Goal: Contribute content: Contribute content

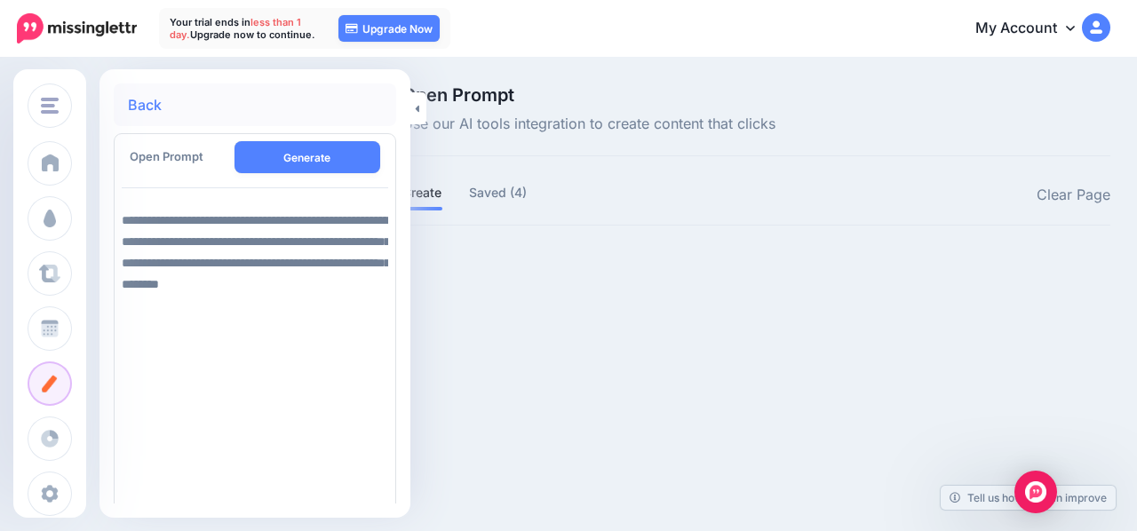
click at [426, 102] on span "Open Prompt" at bounding box center [588, 95] width 373 height 18
click at [416, 108] on icon at bounding box center [418, 108] width 4 height 7
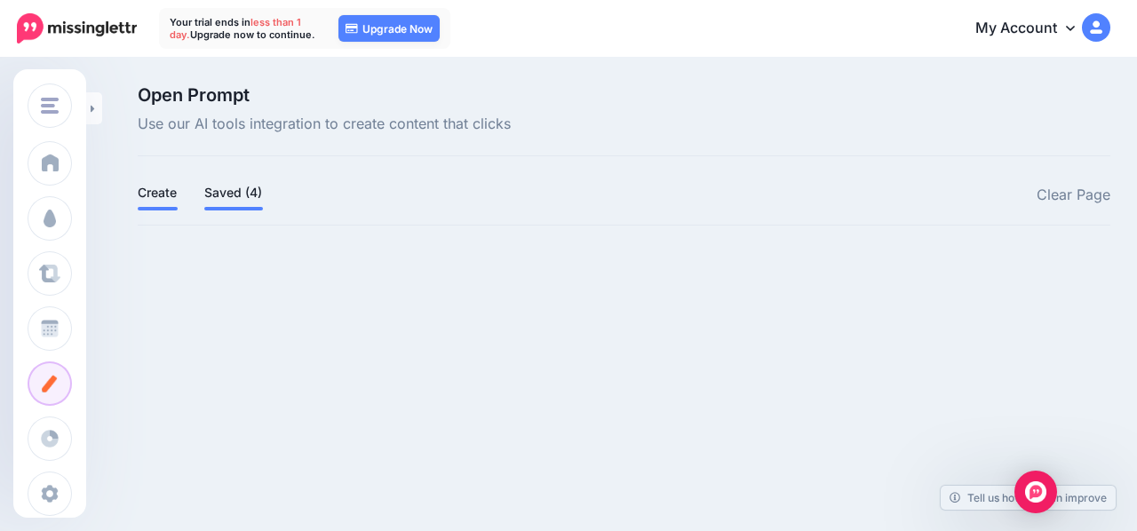
click at [241, 184] on link "Saved (4)" at bounding box center [233, 192] width 59 height 21
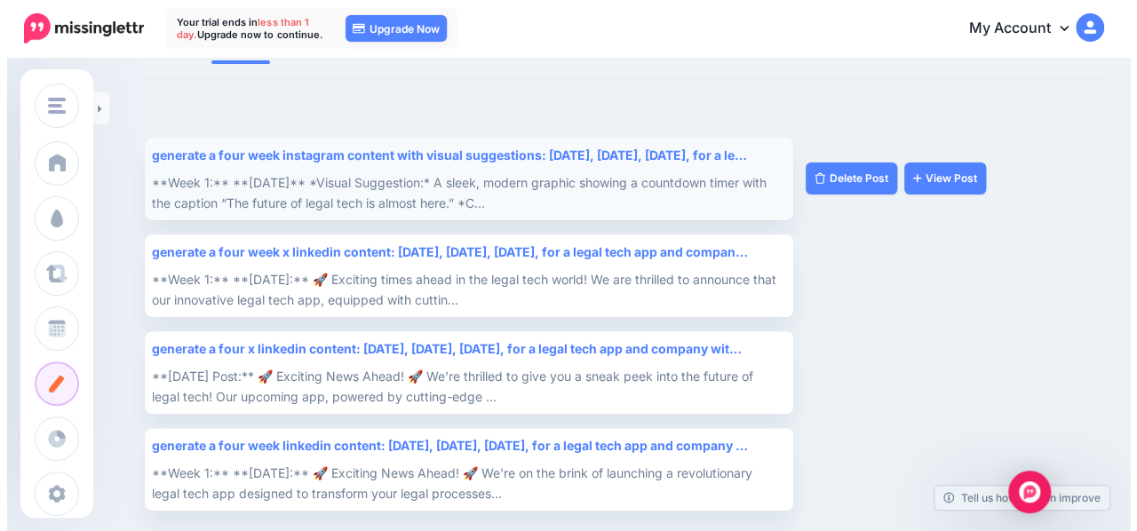
scroll to position [152, 0]
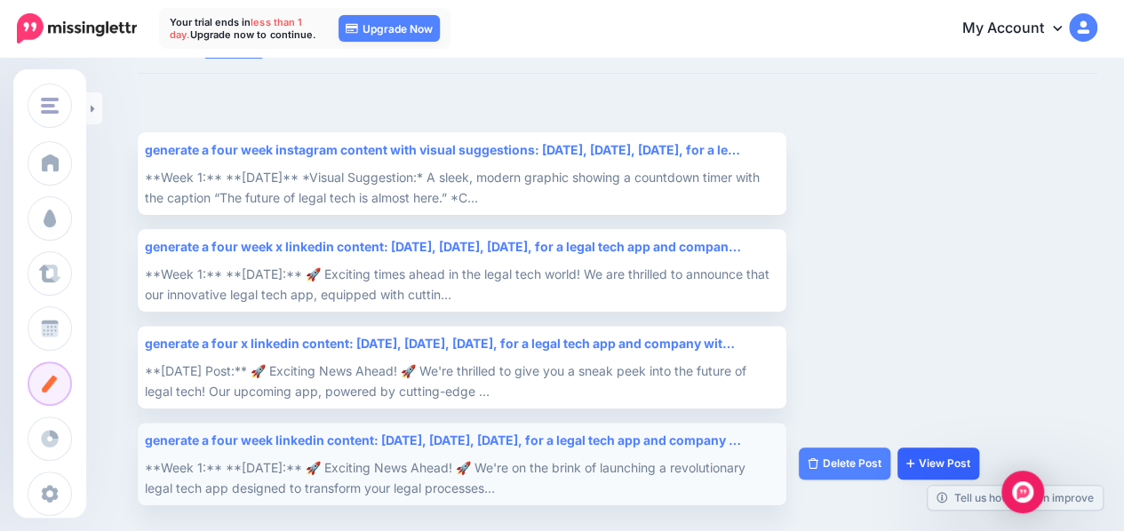
click at [926, 454] on link "View Post" at bounding box center [938, 464] width 82 height 32
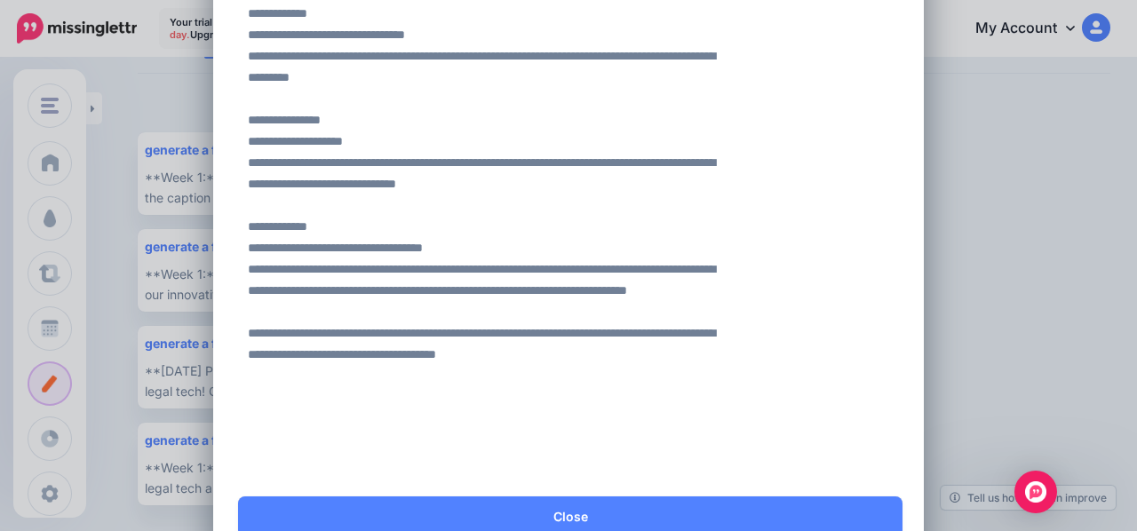
scroll to position [1403, 0]
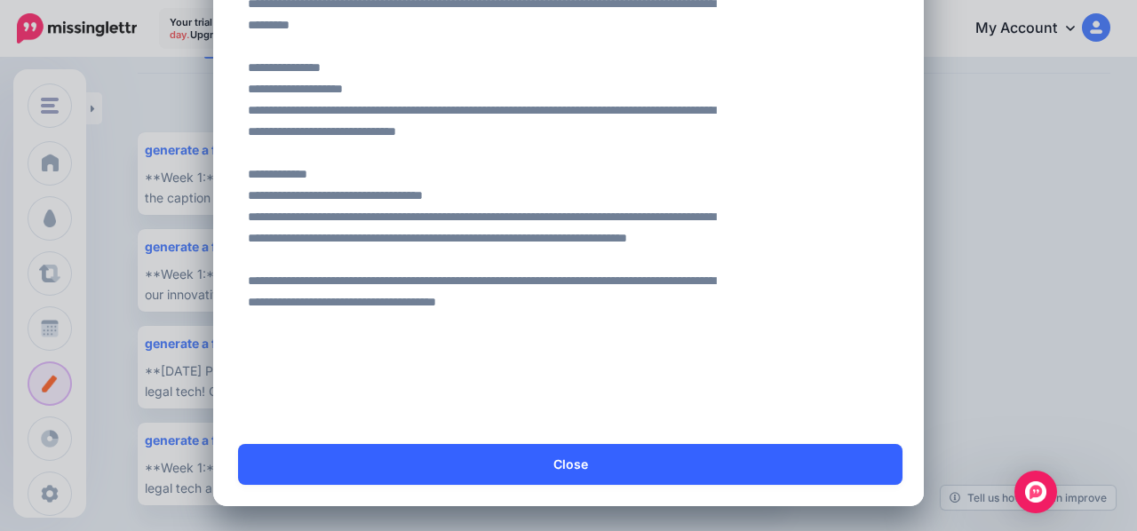
click at [451, 463] on link "Close" at bounding box center [570, 464] width 664 height 41
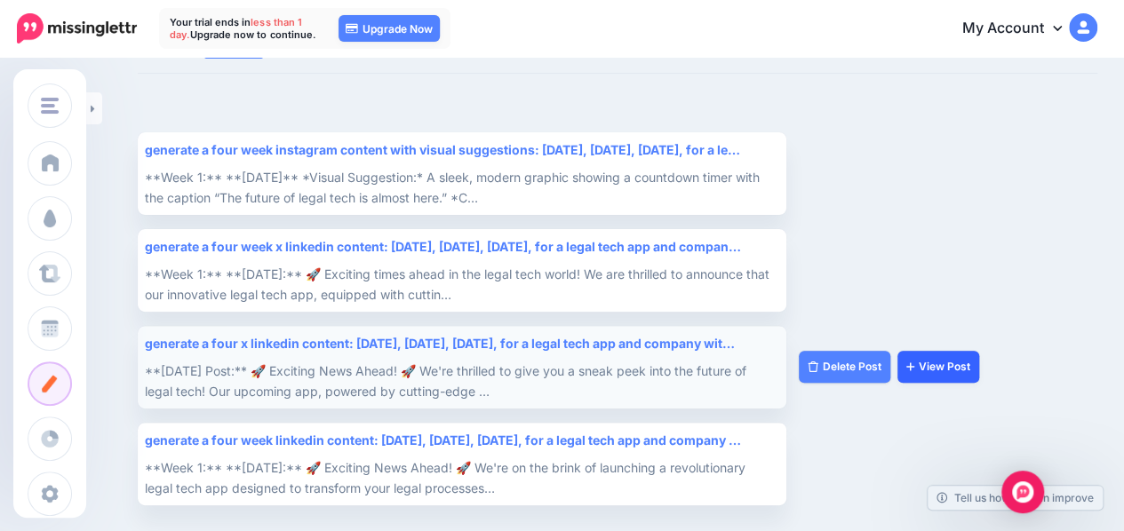
click at [929, 376] on link "View Post" at bounding box center [938, 367] width 82 height 32
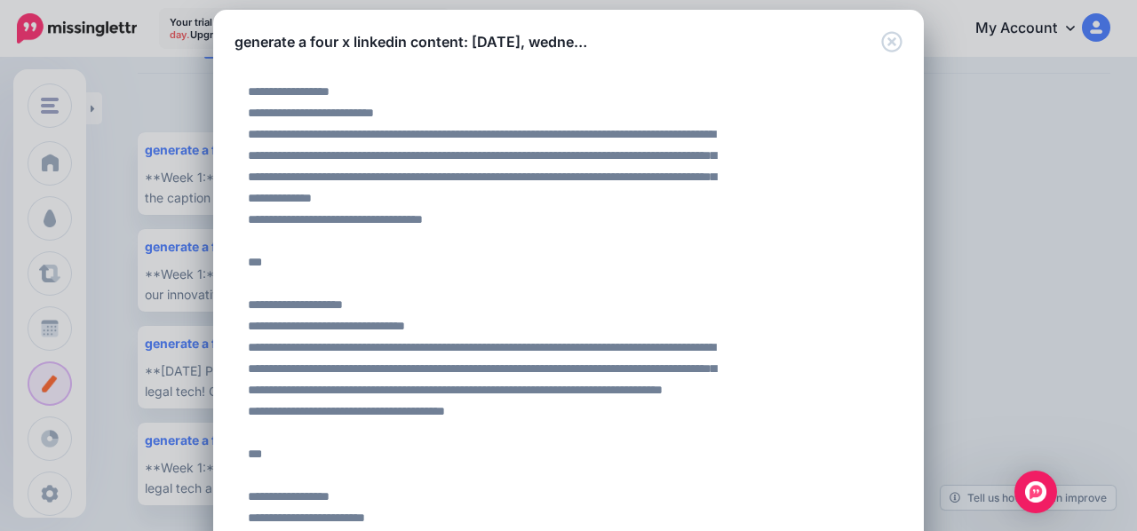
scroll to position [16, 0]
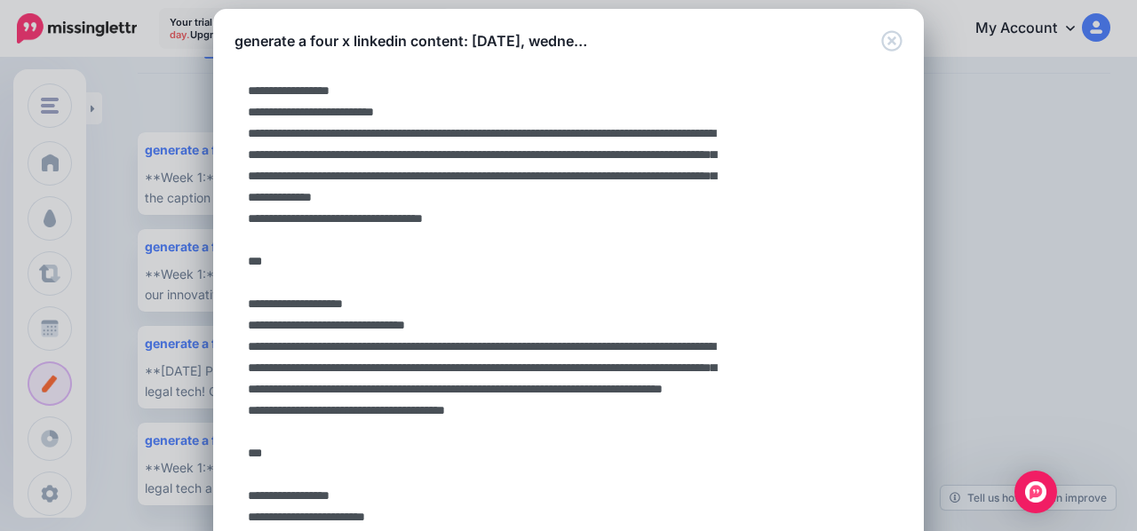
drag, startPoint x: 242, startPoint y: 134, endPoint x: 401, endPoint y: 211, distance: 176.4
click at [401, 211] on textarea at bounding box center [482, 485] width 495 height 824
click at [513, 242] on textarea at bounding box center [482, 485] width 495 height 824
drag, startPoint x: 513, startPoint y: 242, endPoint x: 250, endPoint y: 113, distance: 292.4
click at [250, 113] on textarea at bounding box center [482, 485] width 495 height 824
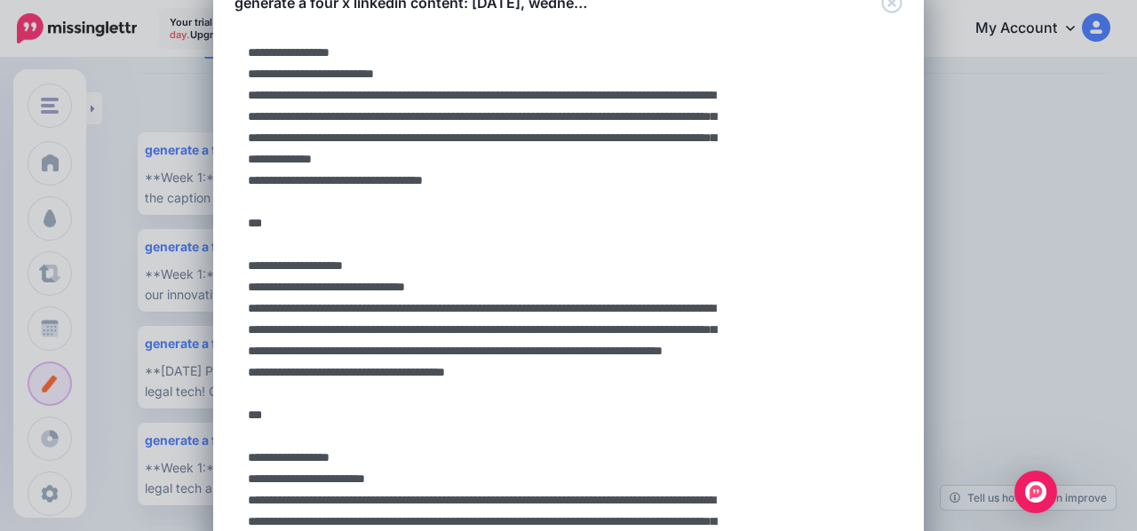
scroll to position [57, 0]
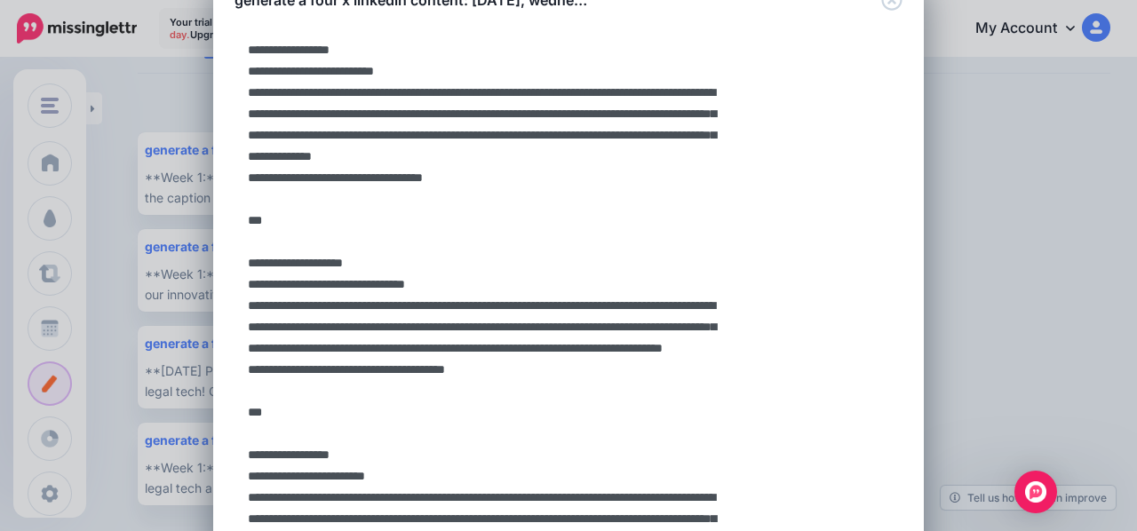
drag, startPoint x: 240, startPoint y: 326, endPoint x: 695, endPoint y: 402, distance: 461.2
click at [695, 402] on textarea at bounding box center [482, 444] width 495 height 824
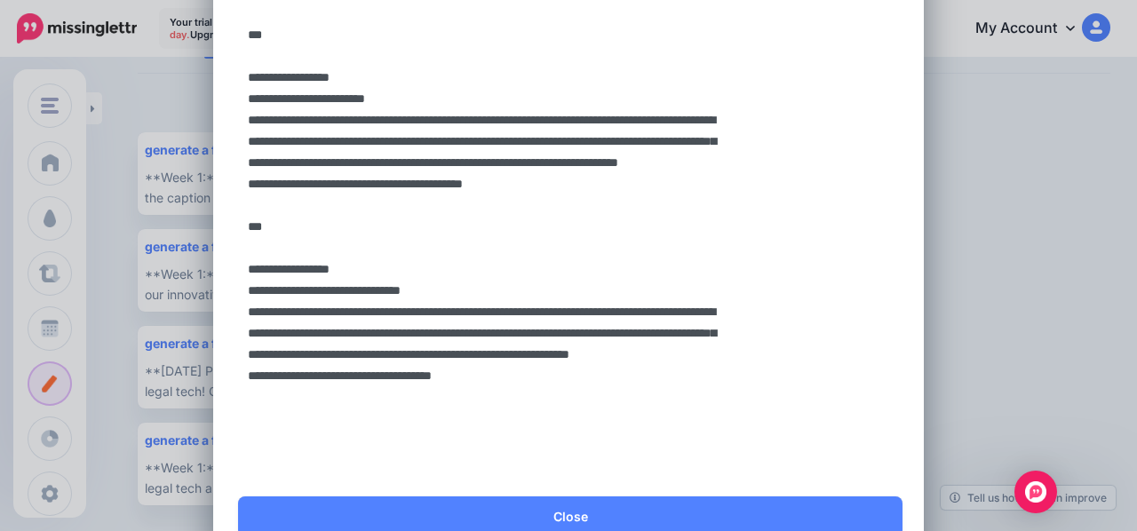
scroll to position [487, 0]
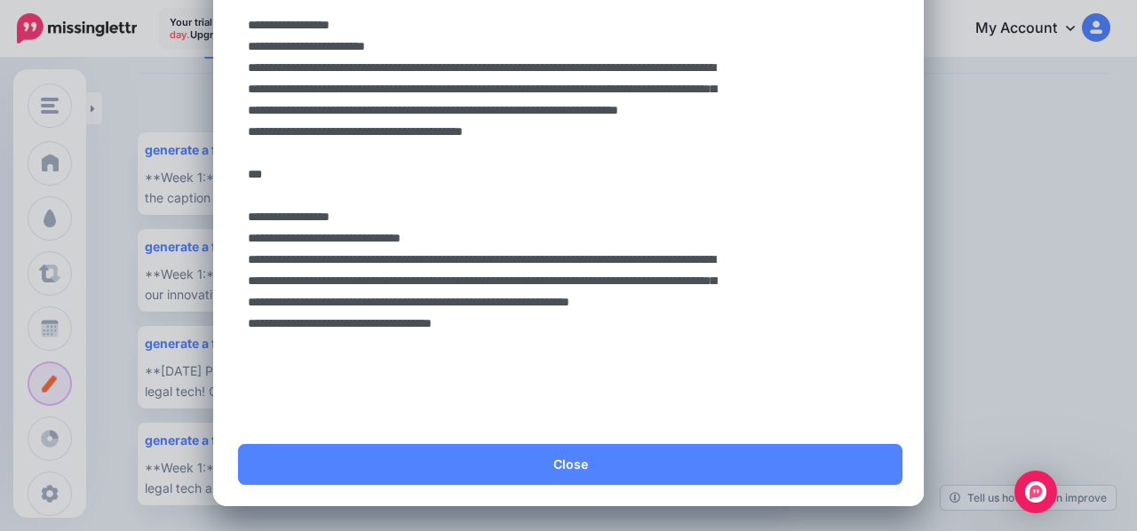
drag, startPoint x: 265, startPoint y: 298, endPoint x: 628, endPoint y: 386, distance: 373.8
click at [628, 386] on textarea at bounding box center [482, 14] width 495 height 824
click at [537, 409] on textarea at bounding box center [482, 14] width 495 height 824
drag, startPoint x: 537, startPoint y: 409, endPoint x: 257, endPoint y: 303, distance: 299.1
click at [257, 303] on textarea at bounding box center [482, 14] width 495 height 824
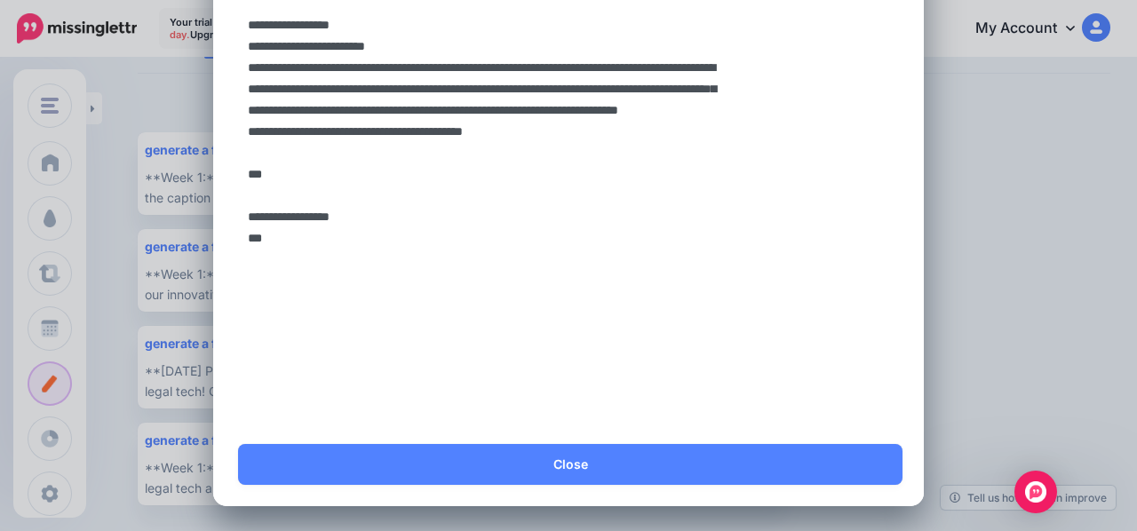
scroll to position [380, 0]
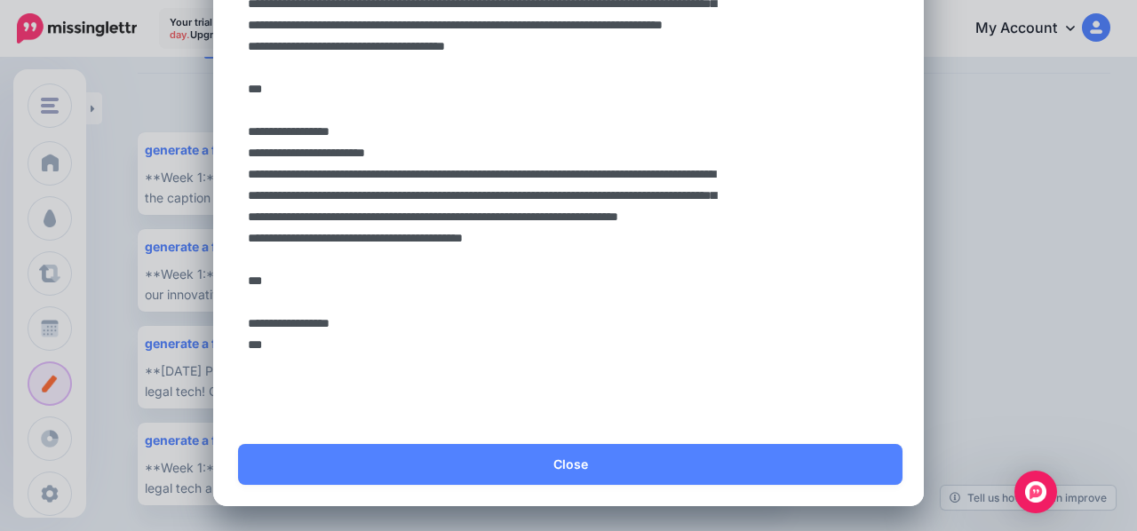
type textarea "**********"
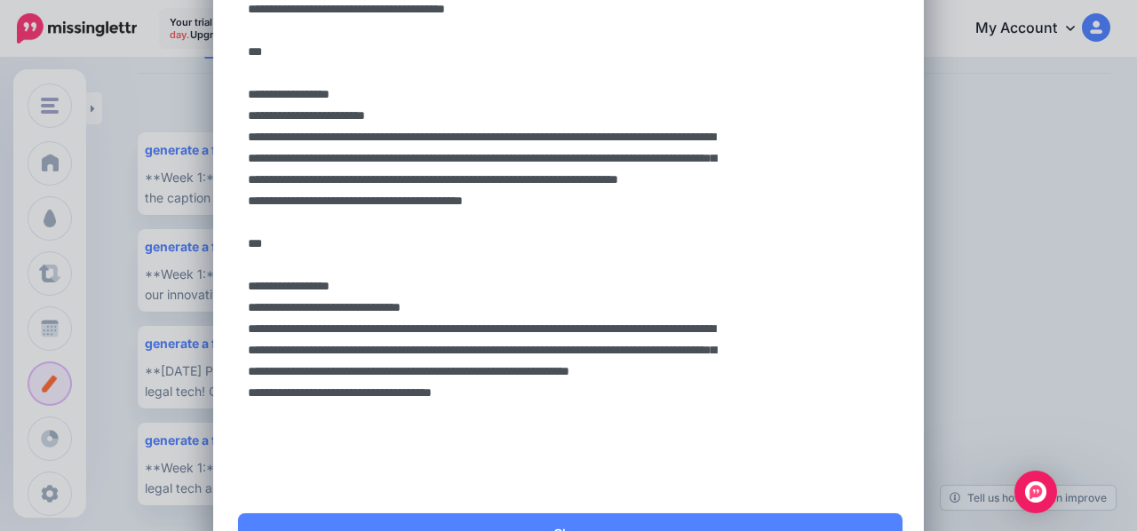
scroll to position [487, 0]
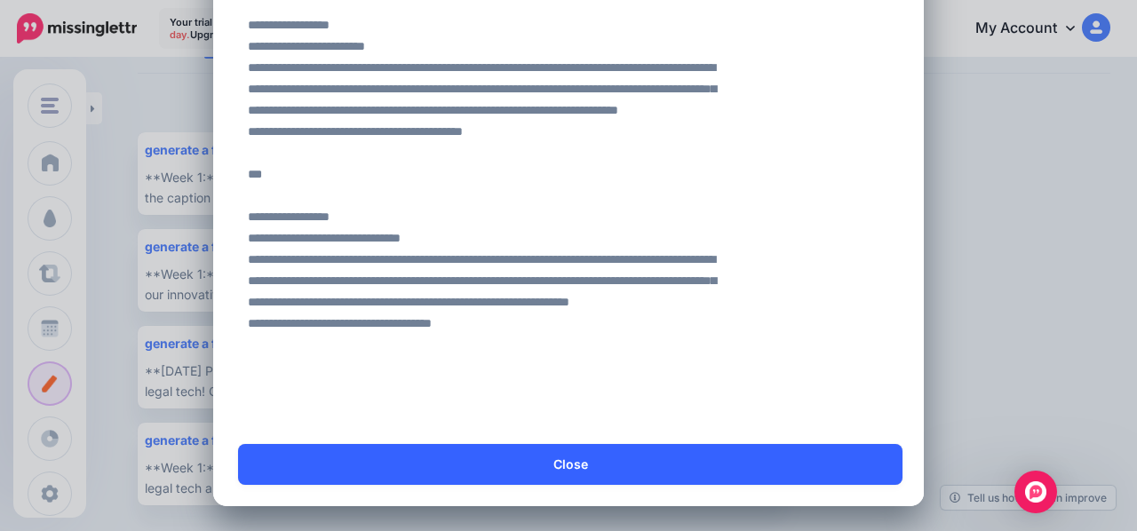
click at [600, 456] on link "Close" at bounding box center [570, 464] width 664 height 41
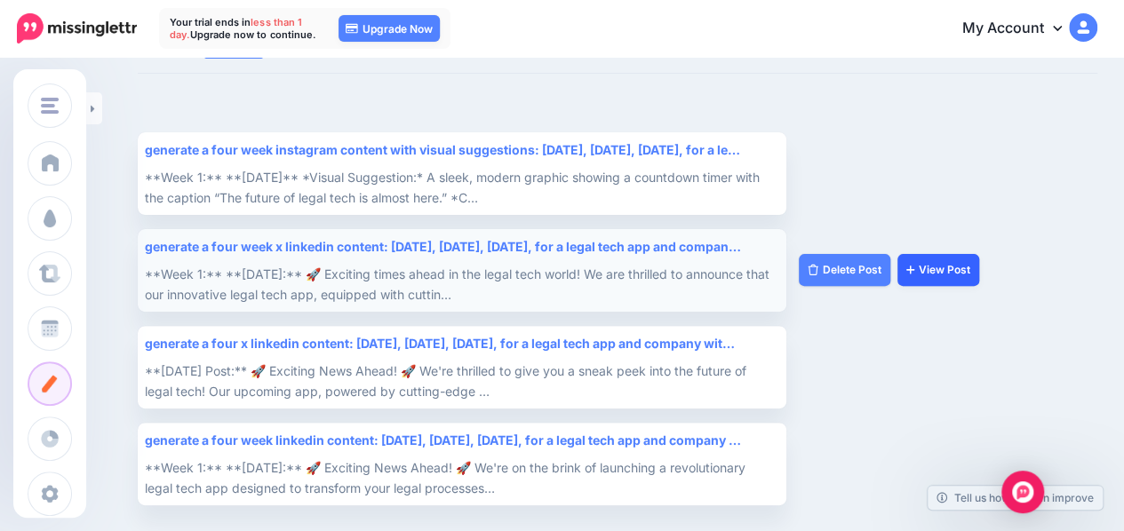
click at [930, 264] on link "View Post" at bounding box center [938, 270] width 82 height 32
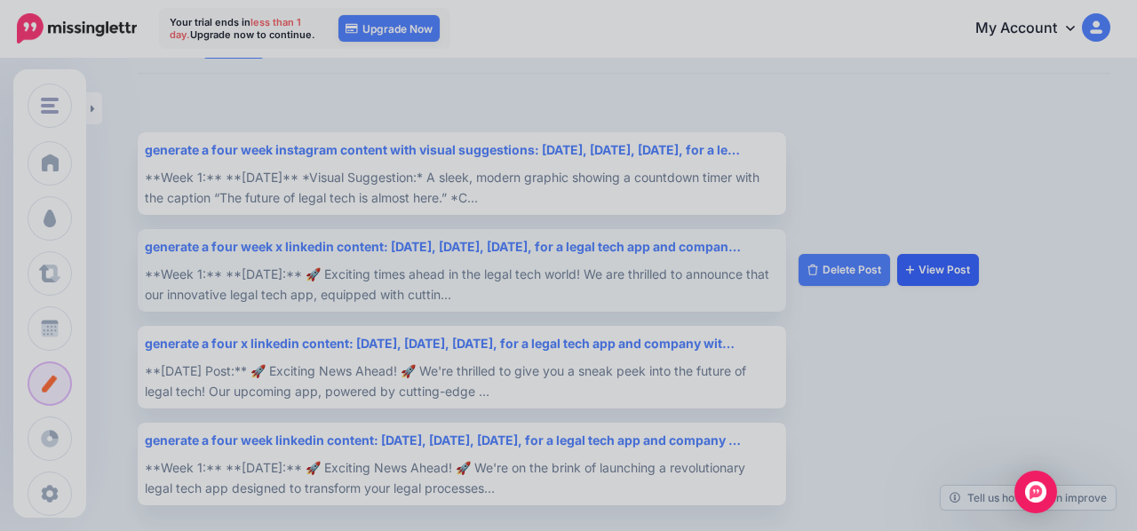
scroll to position [0, 0]
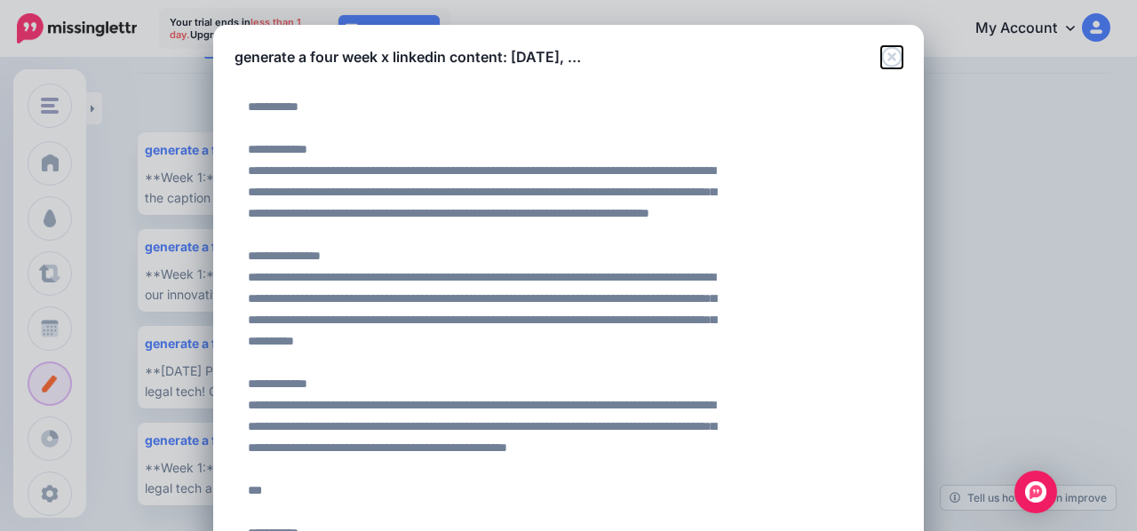
click at [890, 61] on icon "Close" at bounding box center [891, 56] width 21 height 21
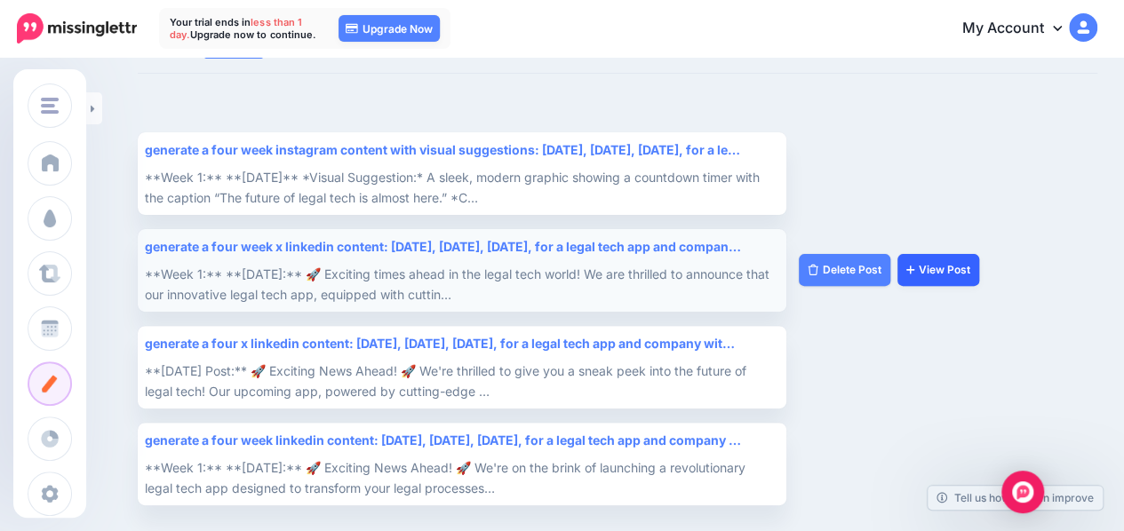
click at [915, 272] on link "View Post" at bounding box center [938, 270] width 82 height 32
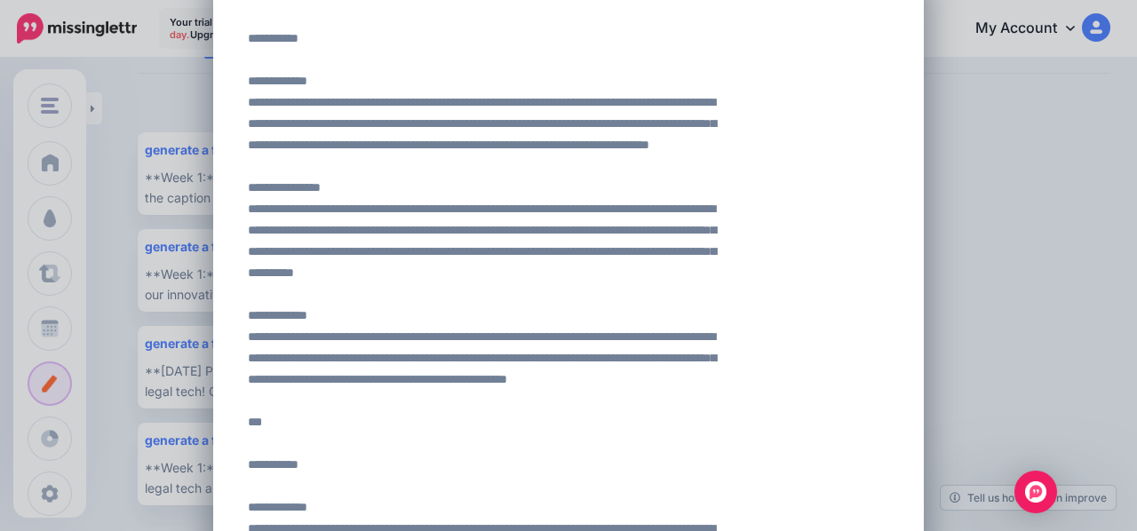
scroll to position [84, 0]
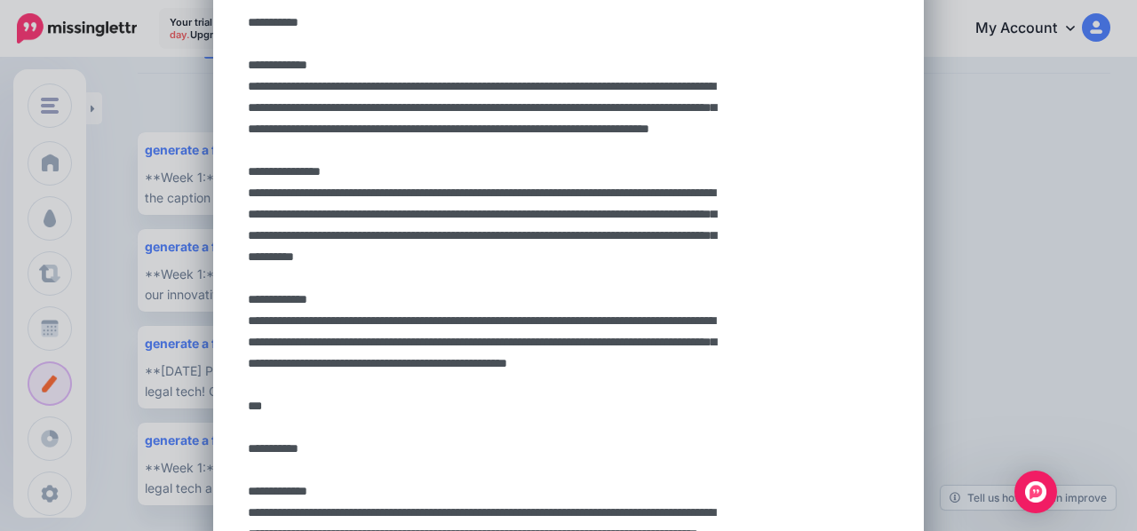
drag, startPoint x: 262, startPoint y: 213, endPoint x: 413, endPoint y: 291, distance: 170.0
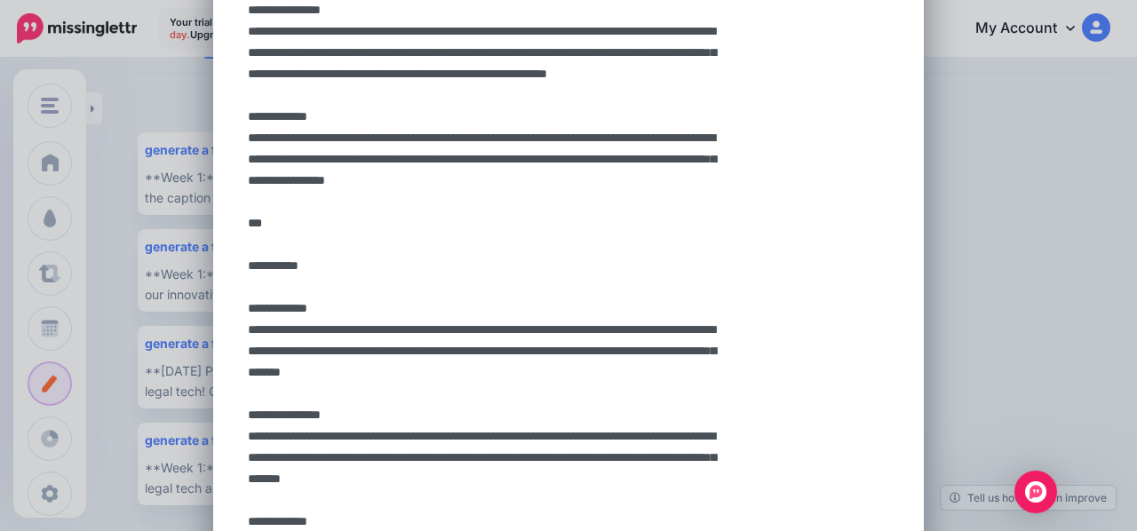
scroll to position [653, 0]
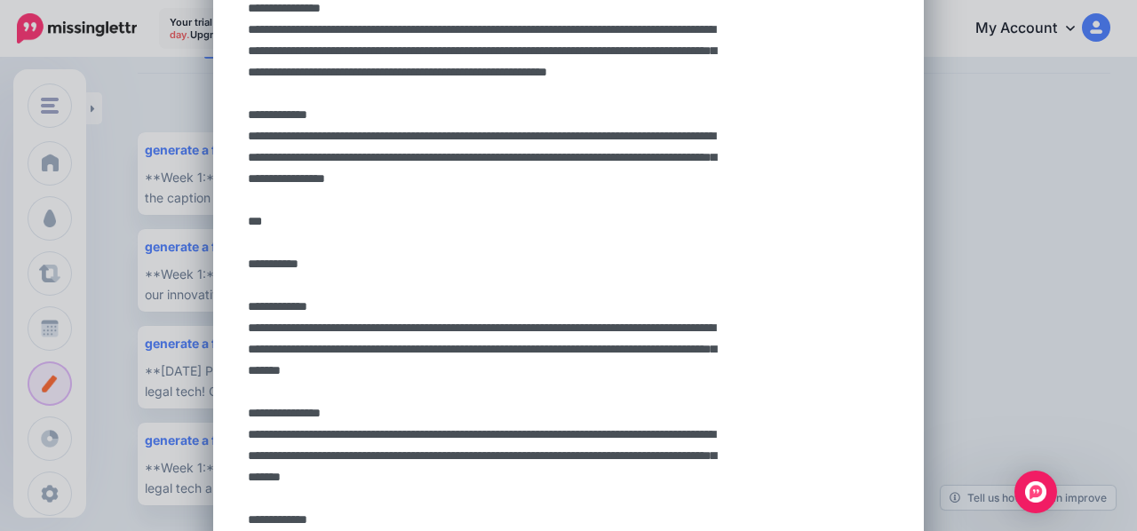
drag, startPoint x: 259, startPoint y: 246, endPoint x: 658, endPoint y: 313, distance: 404.4
click at [658, 313] on textarea at bounding box center [482, 296] width 495 height 1720
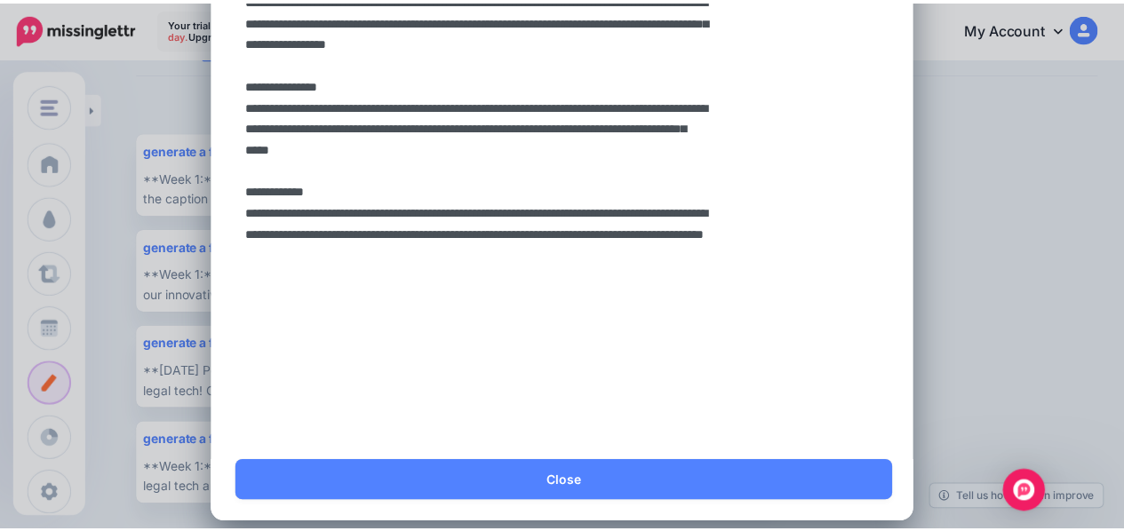
scroll to position [1382, 0]
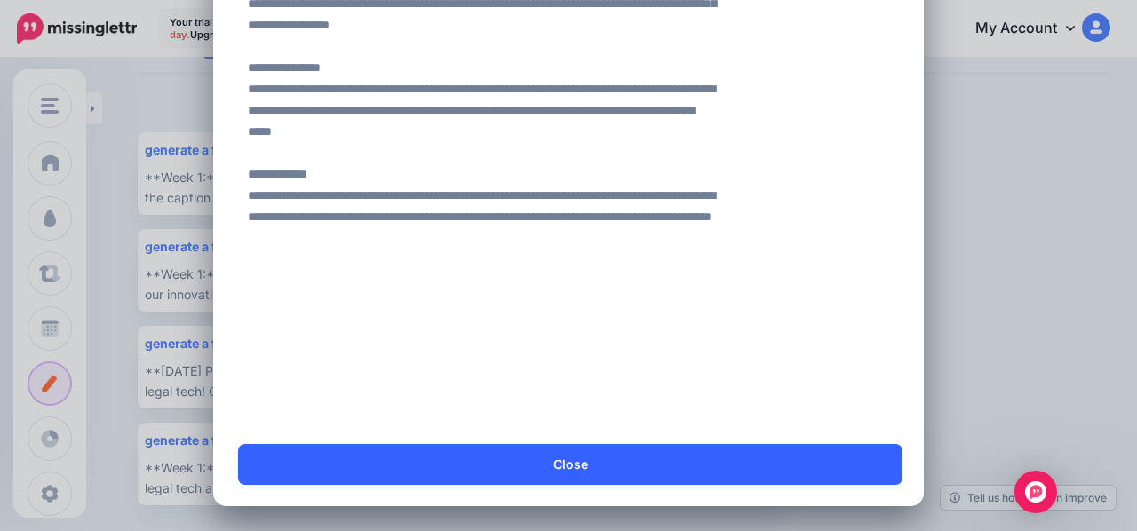
click at [529, 465] on link "Close" at bounding box center [570, 464] width 664 height 41
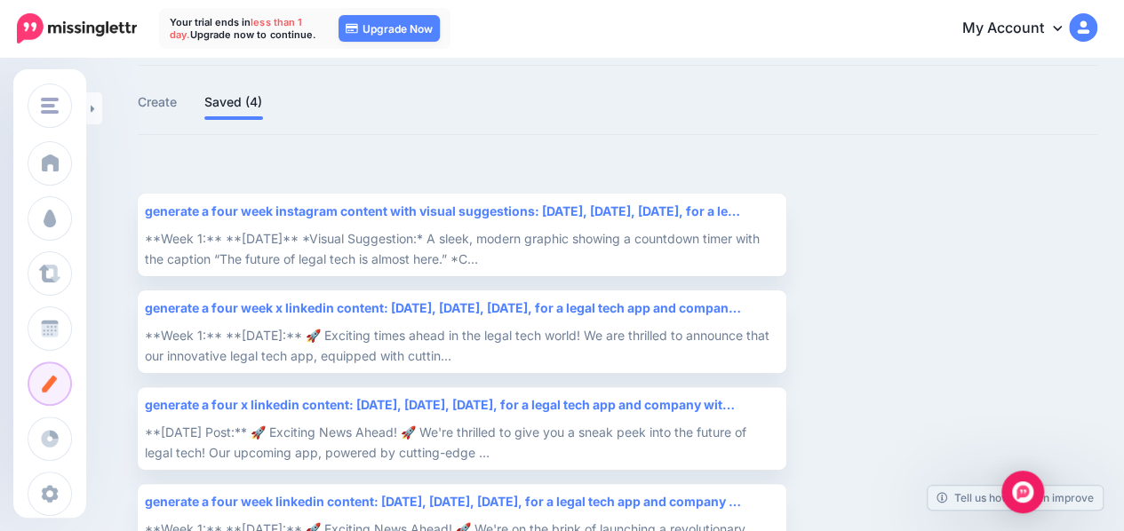
scroll to position [152, 0]
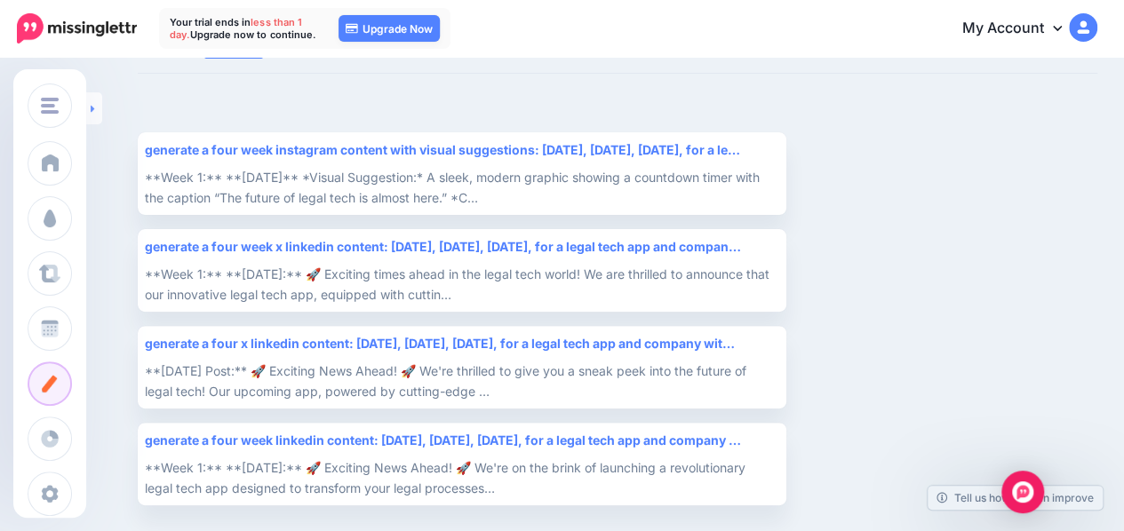
click at [94, 107] on icon at bounding box center [93, 109] width 4 height 12
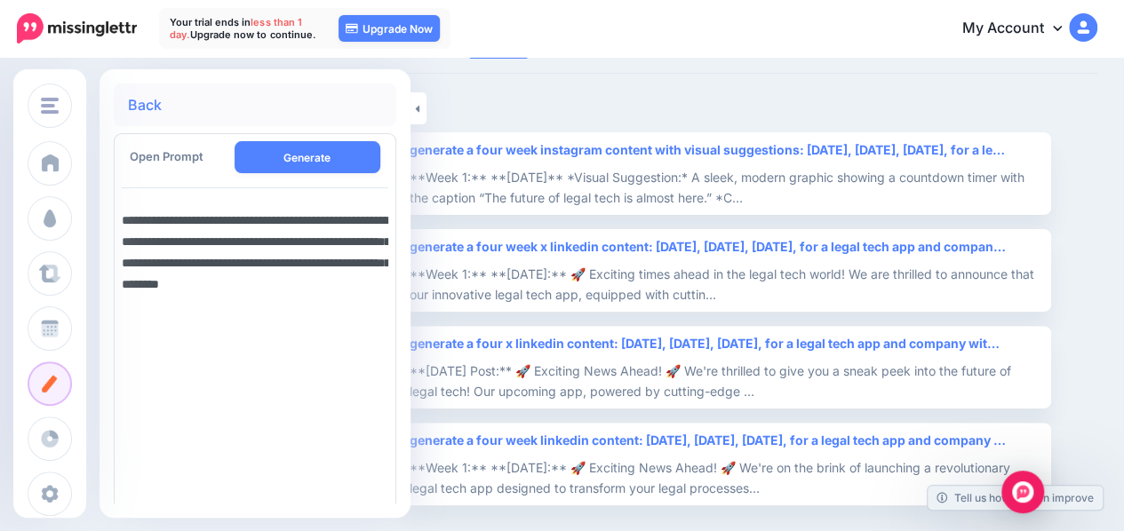
click at [320, 219] on textarea "**********" at bounding box center [255, 423] width 266 height 441
drag, startPoint x: 256, startPoint y: 238, endPoint x: 251, endPoint y: 223, distance: 15.7
click at [251, 223] on textarea "**********" at bounding box center [255, 423] width 266 height 441
click at [194, 243] on textarea "**********" at bounding box center [255, 423] width 266 height 441
click at [365, 214] on textarea "**********" at bounding box center [255, 423] width 266 height 441
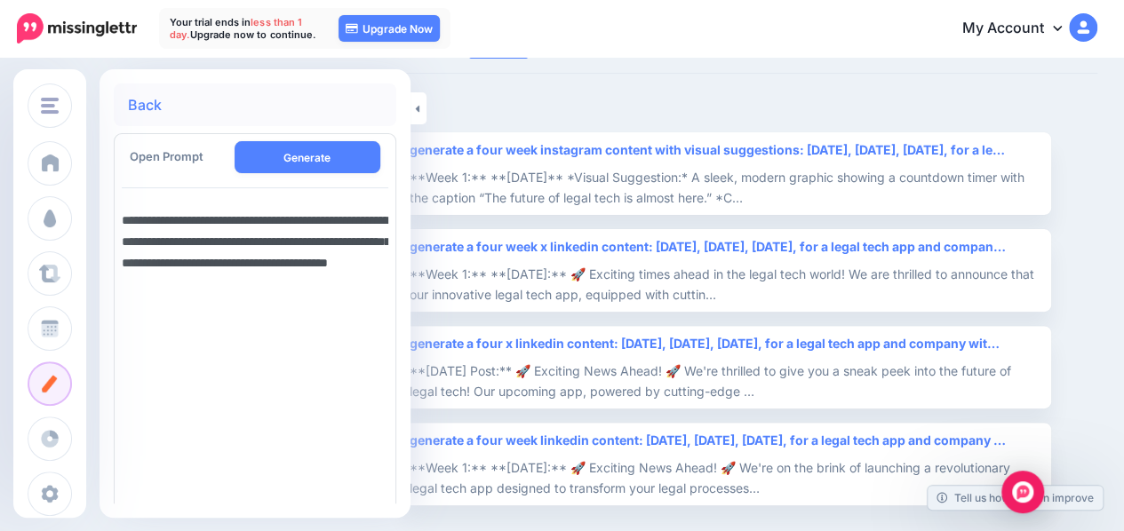
click at [243, 236] on textarea "**********" at bounding box center [255, 423] width 266 height 441
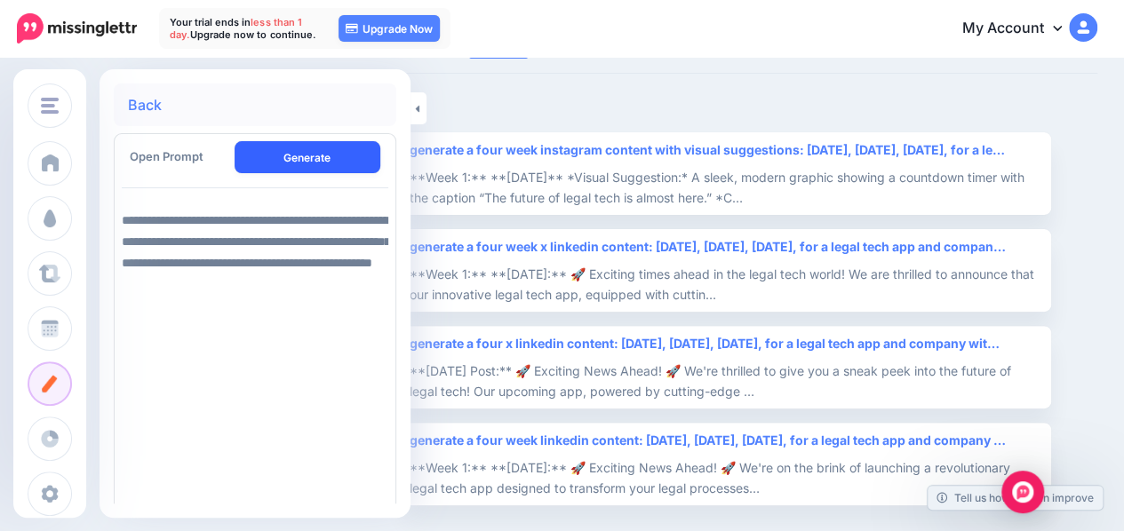
click at [283, 157] on button "Generate" at bounding box center [308, 157] width 147 height 32
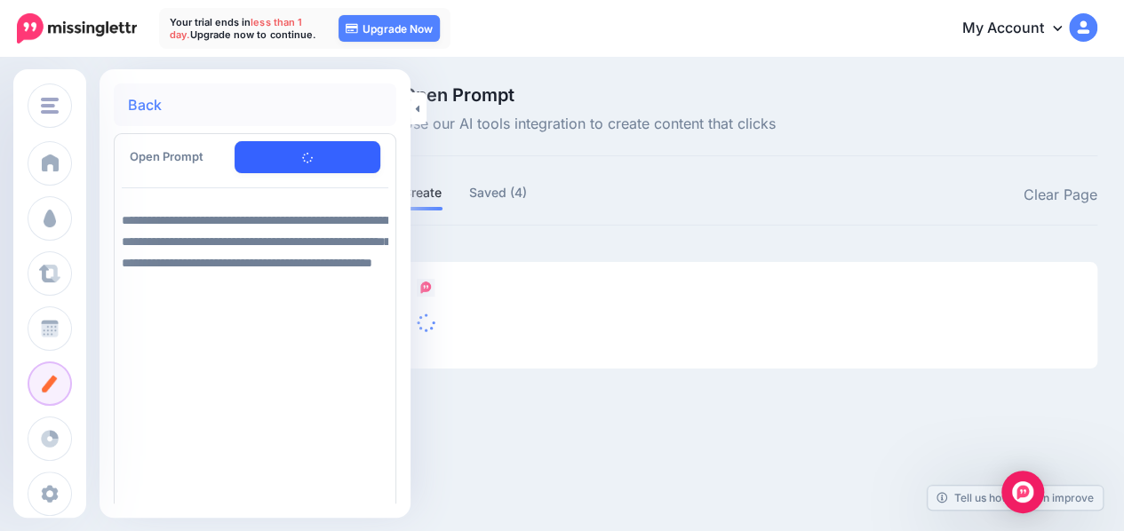
scroll to position [0, 0]
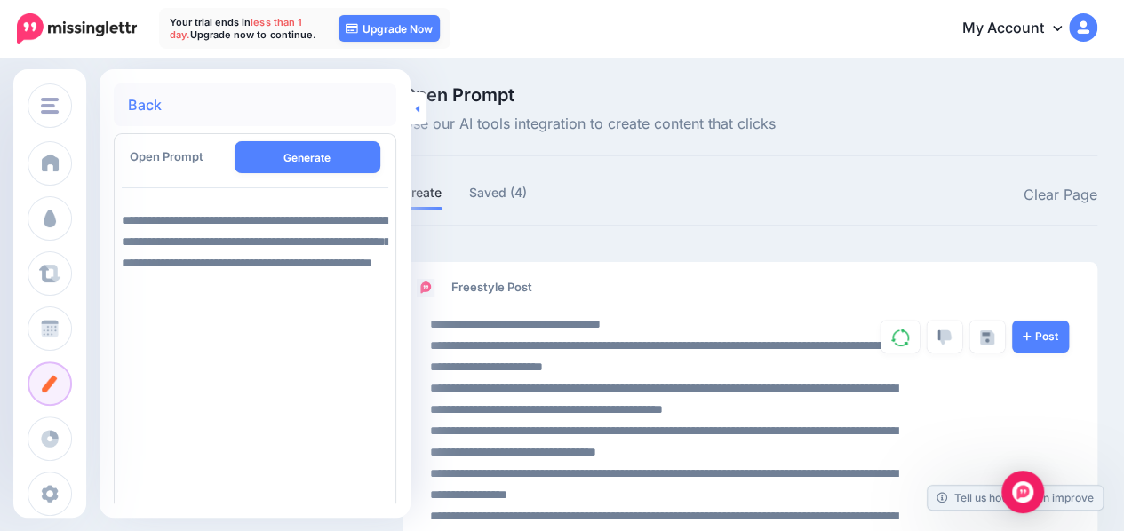
click at [416, 113] on icon at bounding box center [417, 109] width 4 height 12
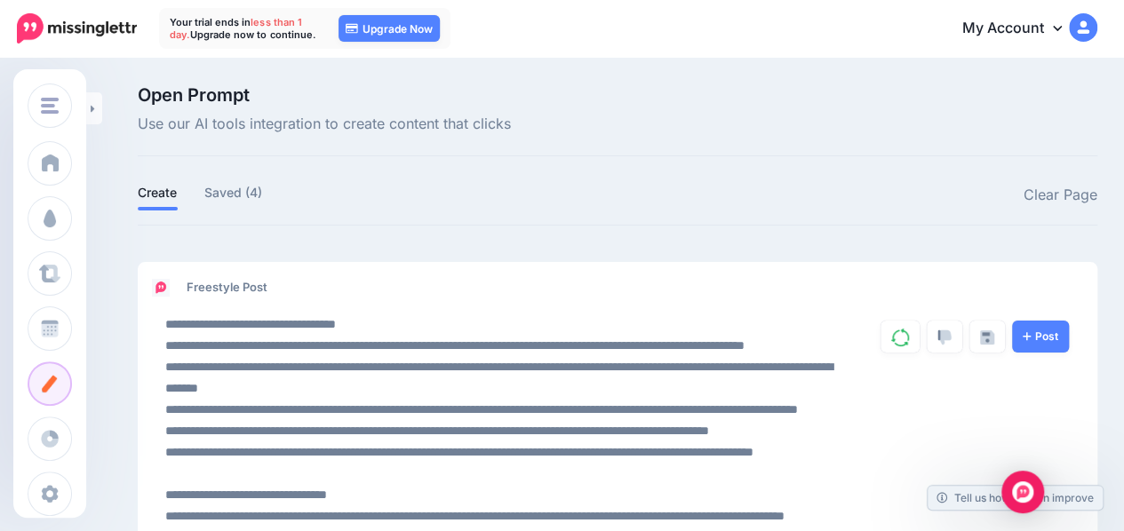
scroll to position [76, 0]
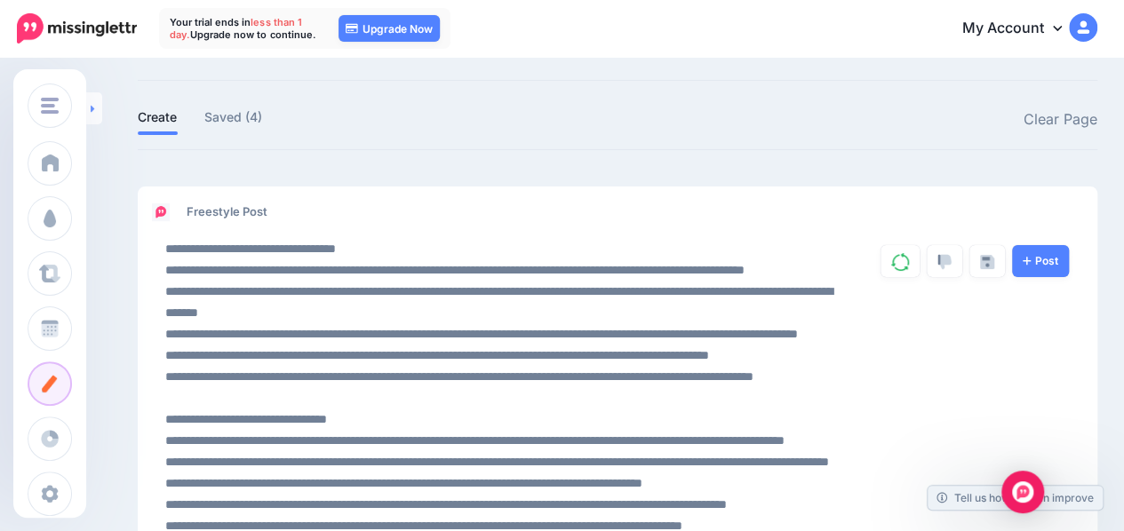
click at [101, 107] on link at bounding box center [94, 108] width 16 height 32
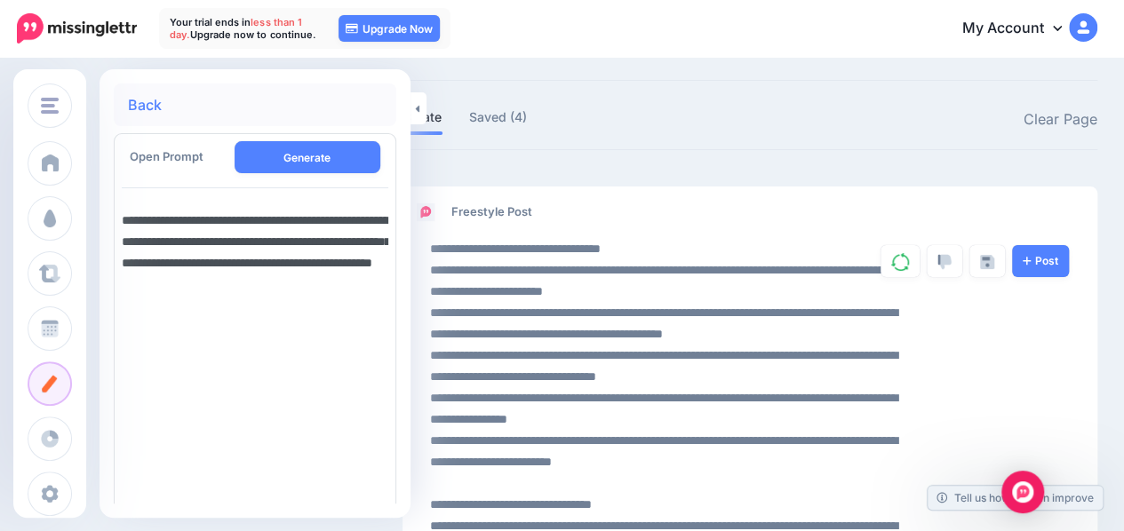
click at [307, 217] on textarea "**********" at bounding box center [255, 423] width 266 height 441
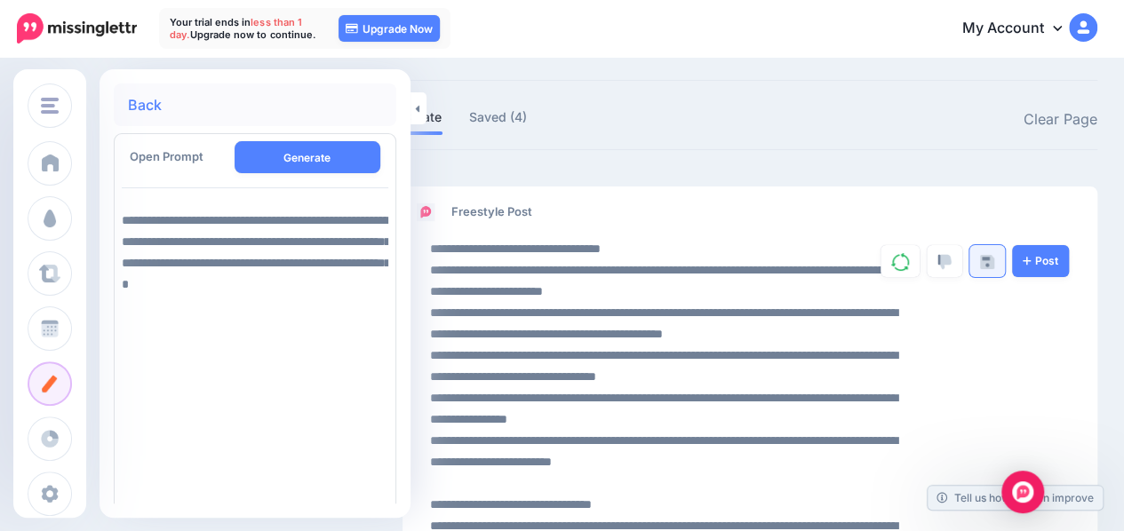
click at [1005, 250] on link at bounding box center [987, 261] width 36 height 32
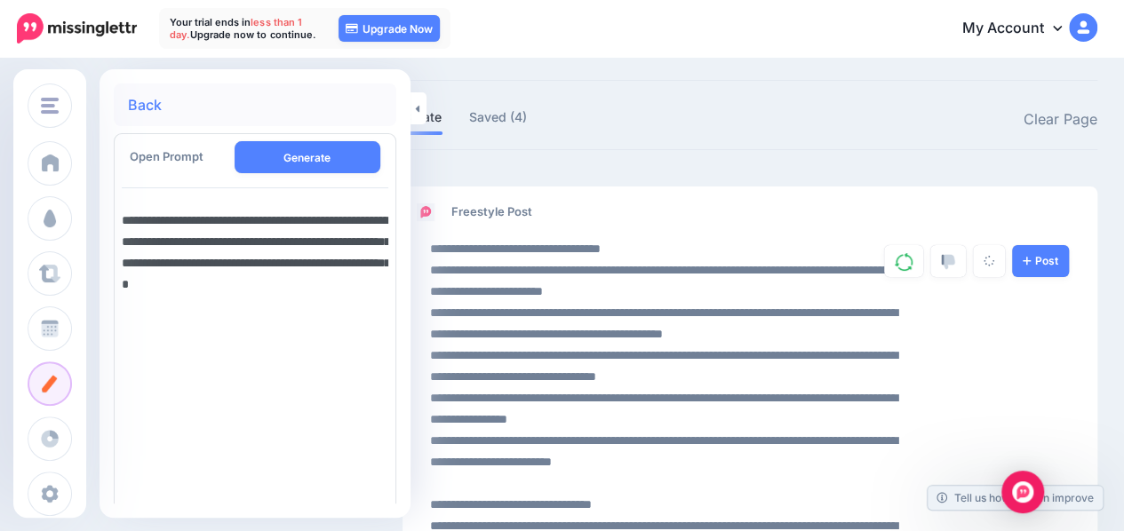
click at [332, 219] on textarea "**********" at bounding box center [255, 423] width 266 height 441
type textarea "**********"
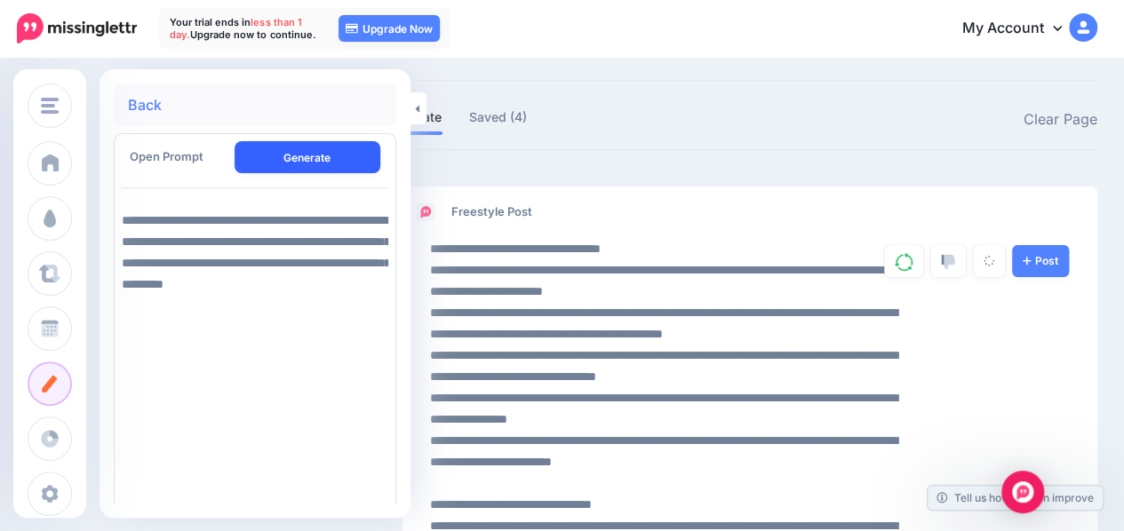
click at [304, 150] on button "Generate" at bounding box center [308, 157] width 147 height 32
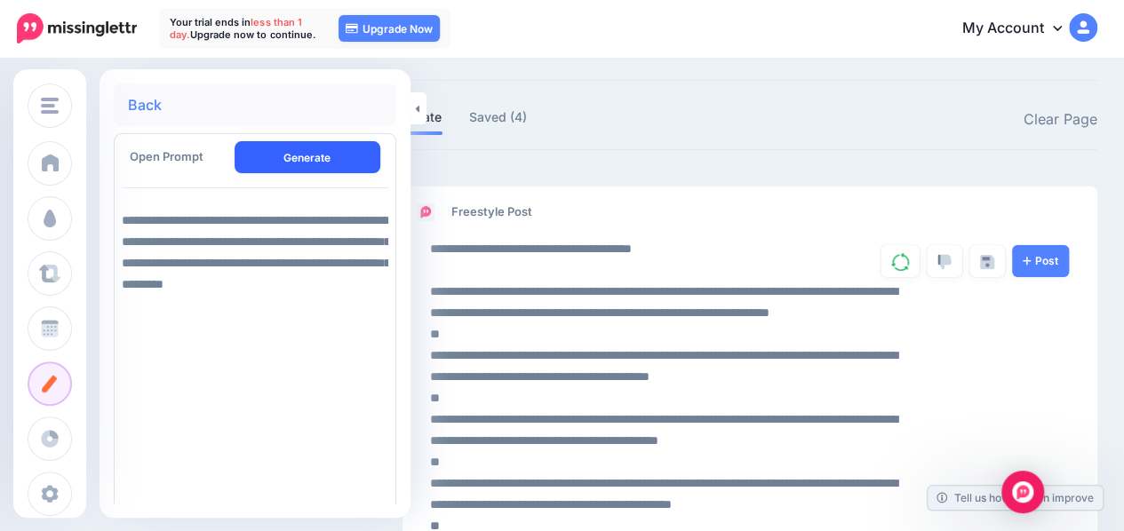
scroll to position [70, 0]
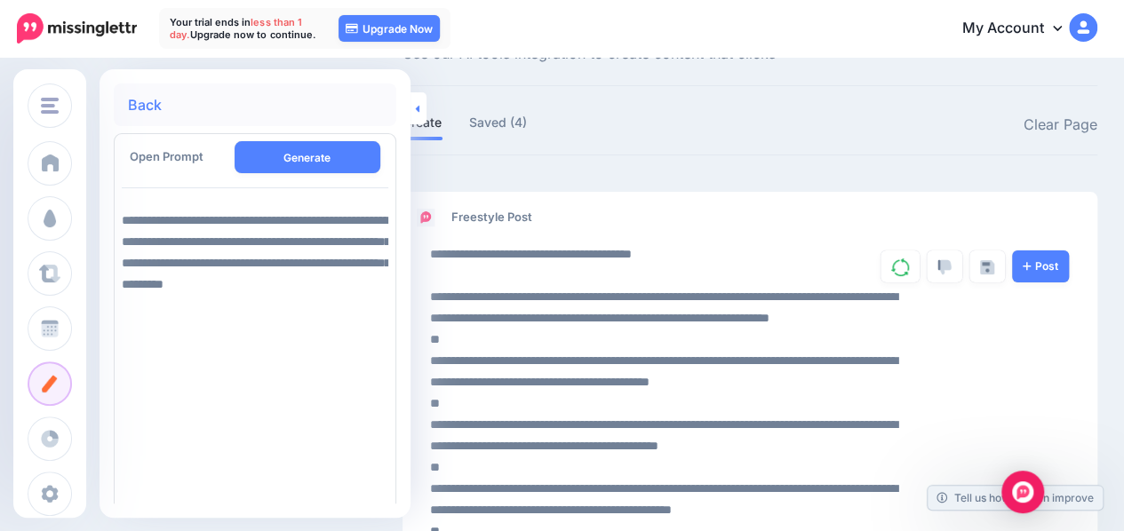
click at [413, 100] on link at bounding box center [418, 108] width 16 height 32
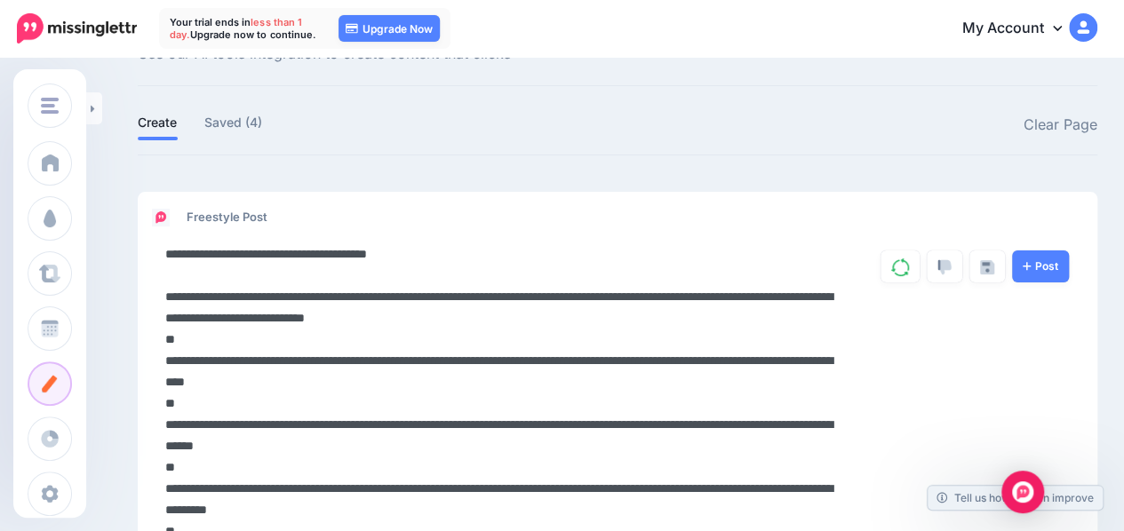
drag, startPoint x: 268, startPoint y: 290, endPoint x: 603, endPoint y: 314, distance: 335.7
drag, startPoint x: 615, startPoint y: 317, endPoint x: 213, endPoint y: 285, distance: 402.8
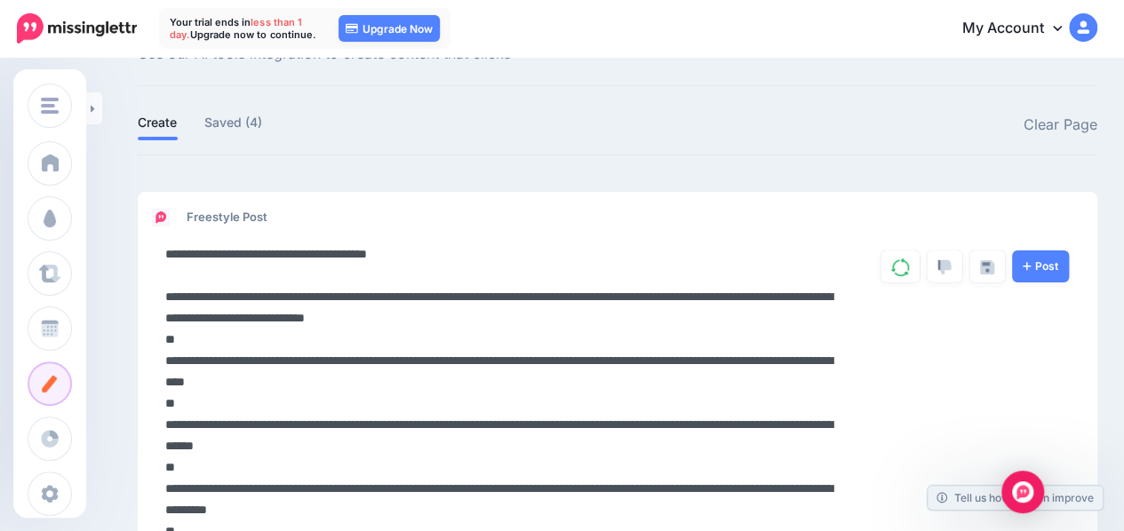
drag, startPoint x: 611, startPoint y: 320, endPoint x: 171, endPoint y: 290, distance: 441.6
drag, startPoint x: 470, startPoint y: 447, endPoint x: 156, endPoint y: 417, distance: 314.9
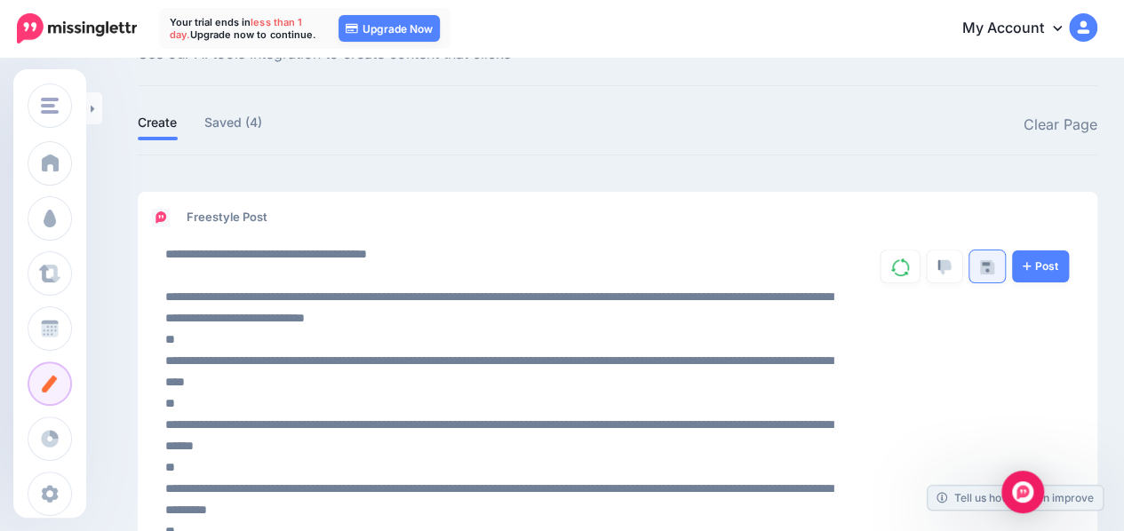
click at [994, 268] on img at bounding box center [987, 267] width 14 height 14
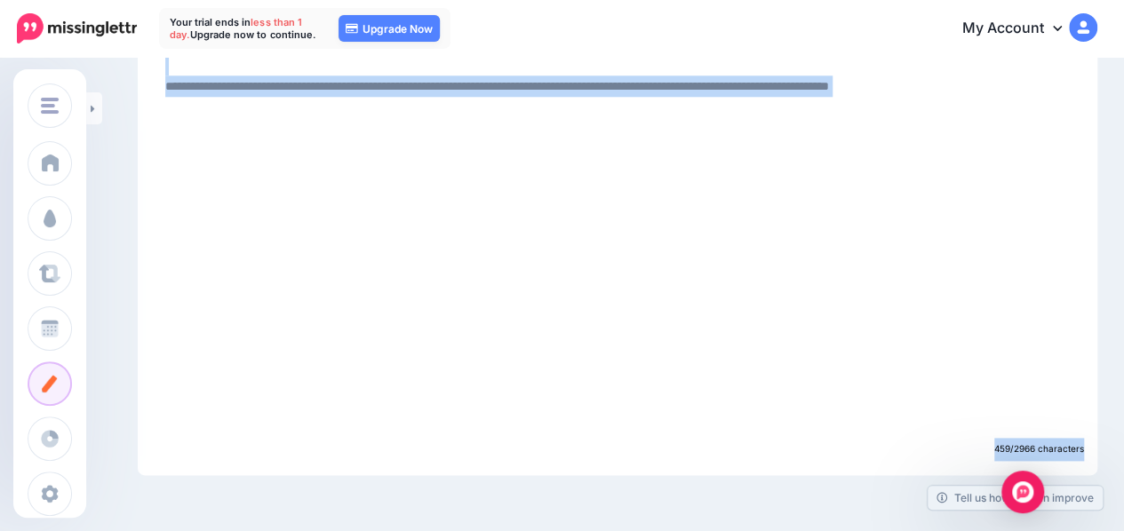
scroll to position [905, 0]
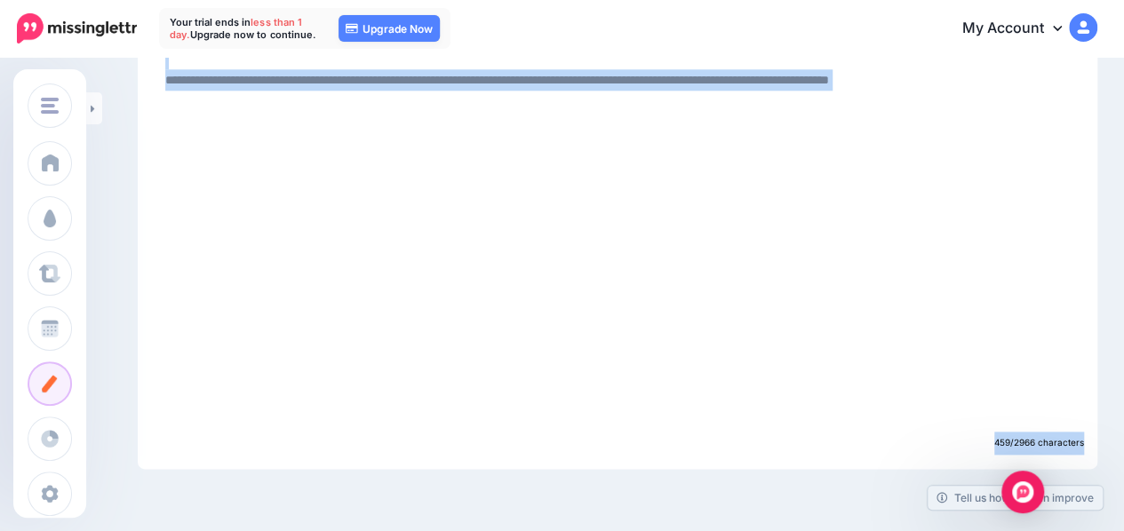
drag, startPoint x: 186, startPoint y: 287, endPoint x: 687, endPoint y: 487, distance: 539.4
copy div "**********"
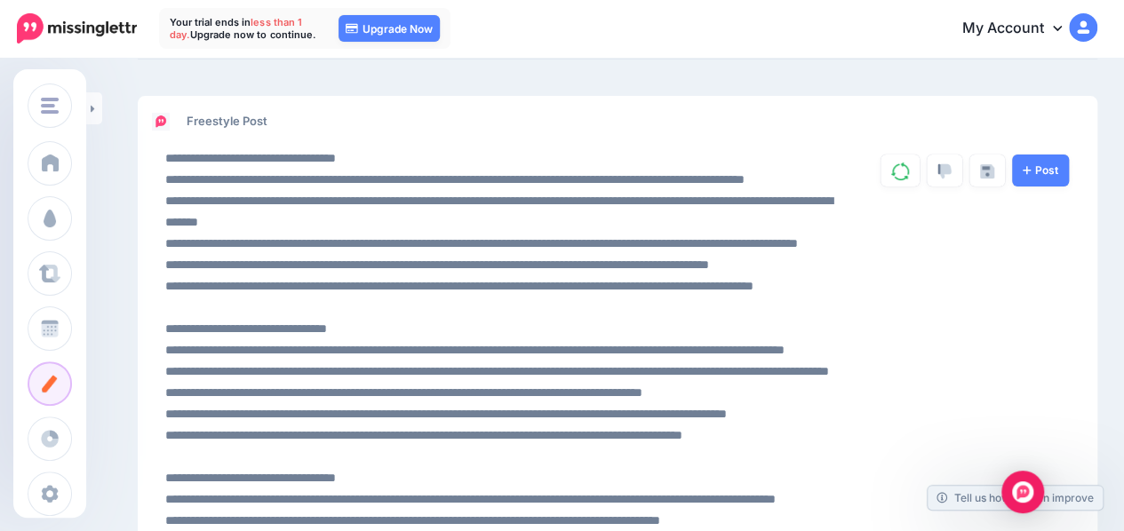
scroll to position [170, 0]
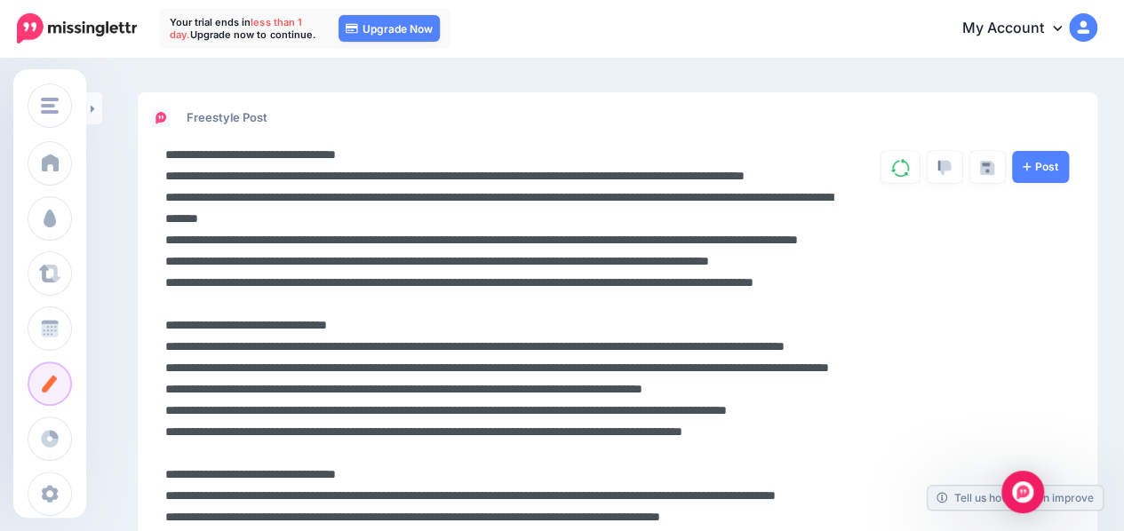
drag, startPoint x: 165, startPoint y: 258, endPoint x: 382, endPoint y: 282, distance: 218.1
drag, startPoint x: 162, startPoint y: 256, endPoint x: 348, endPoint y: 266, distance: 186.8
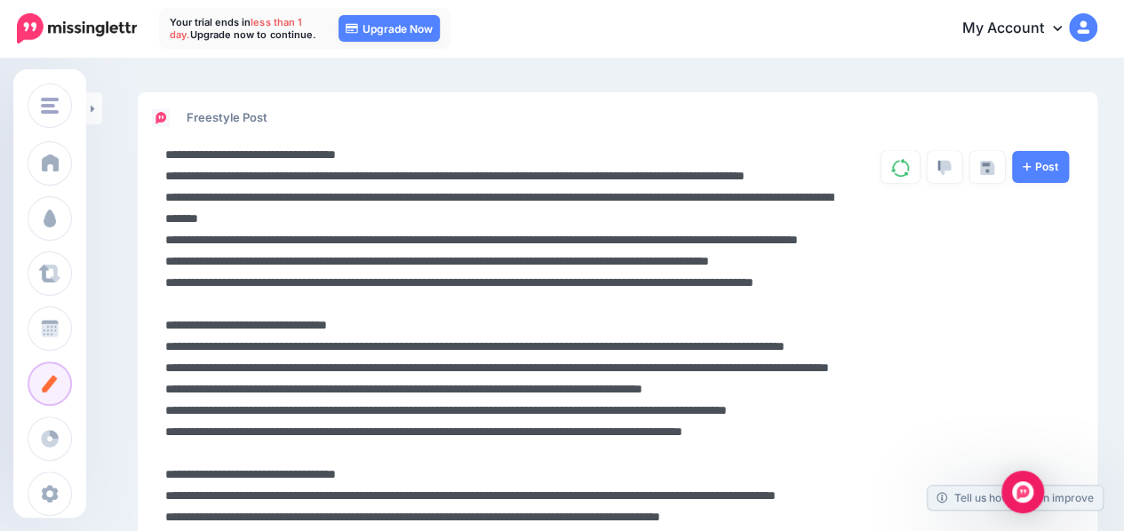
drag, startPoint x: 166, startPoint y: 260, endPoint x: 395, endPoint y: 286, distance: 230.6
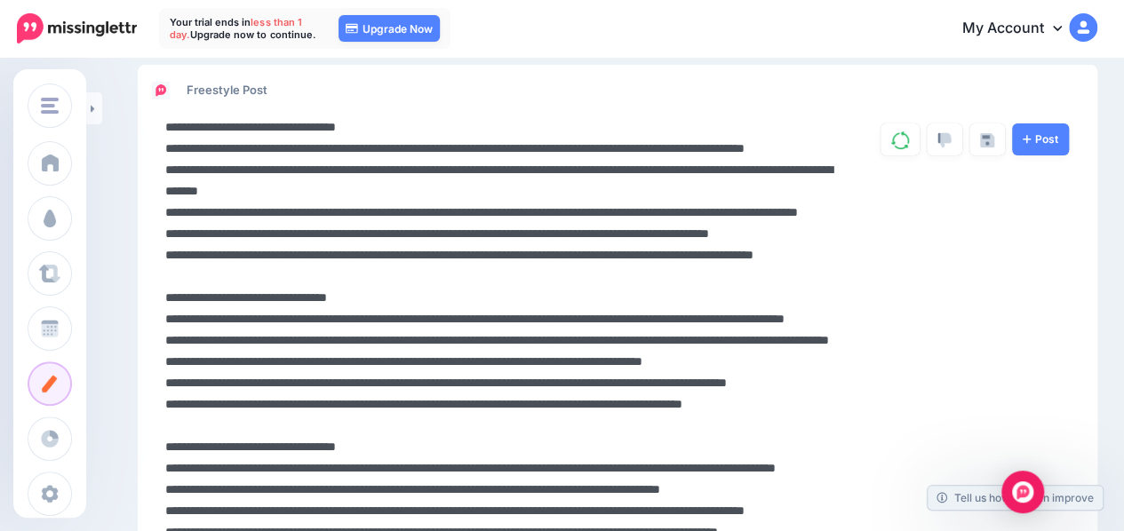
scroll to position [198, 0]
drag, startPoint x: 165, startPoint y: 314, endPoint x: 298, endPoint y: 344, distance: 136.4
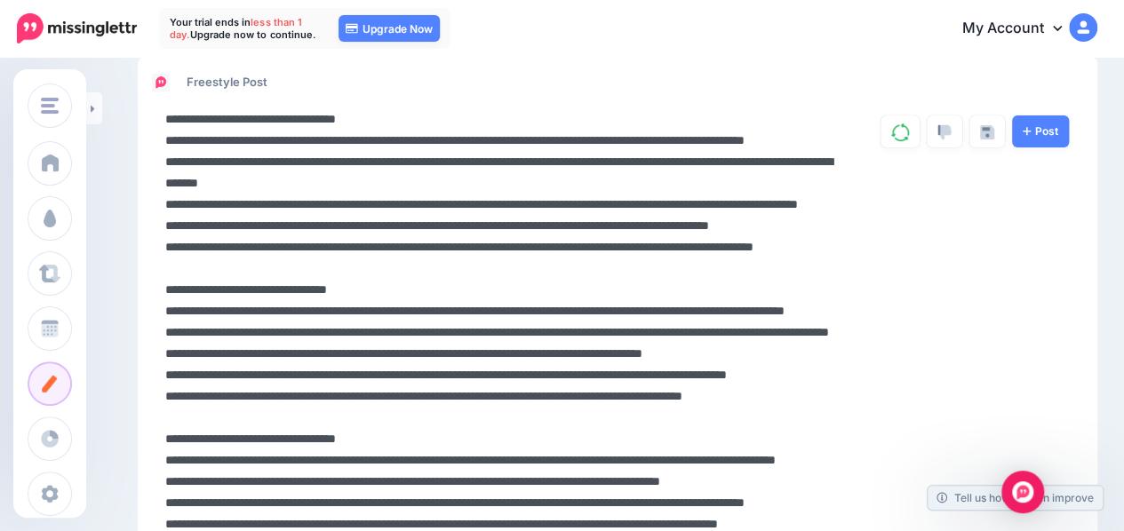
scroll to position [203, 0]
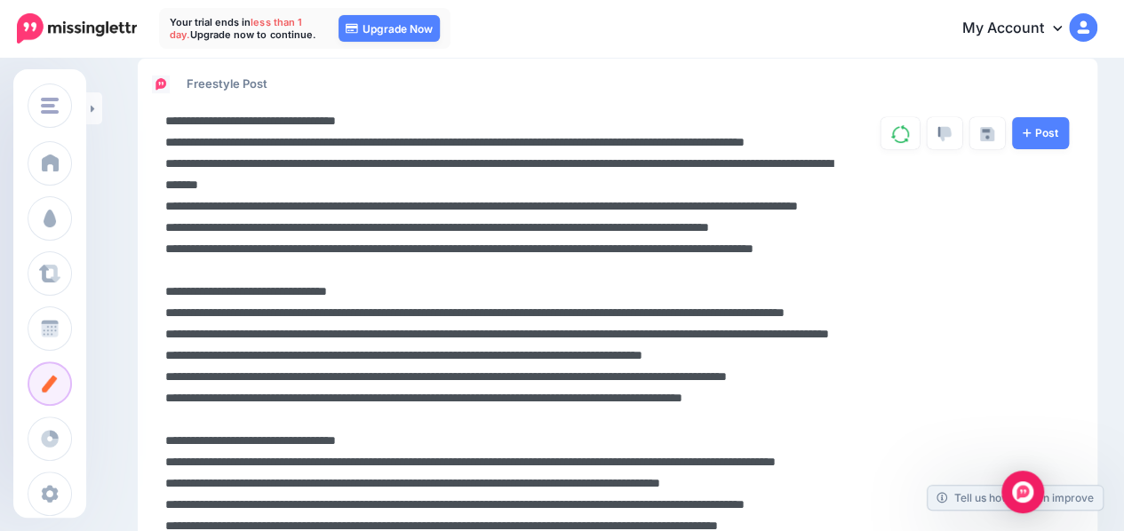
drag, startPoint x: 459, startPoint y: 206, endPoint x: 167, endPoint y: 184, distance: 293.1
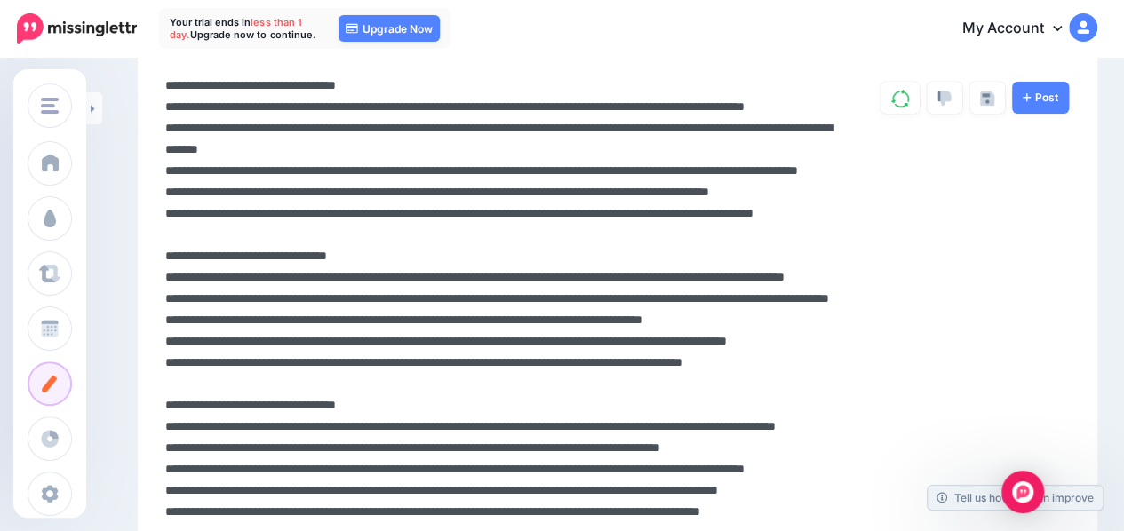
scroll to position [240, 0]
drag, startPoint x: 253, startPoint y: 252, endPoint x: 160, endPoint y: 237, distance: 94.5
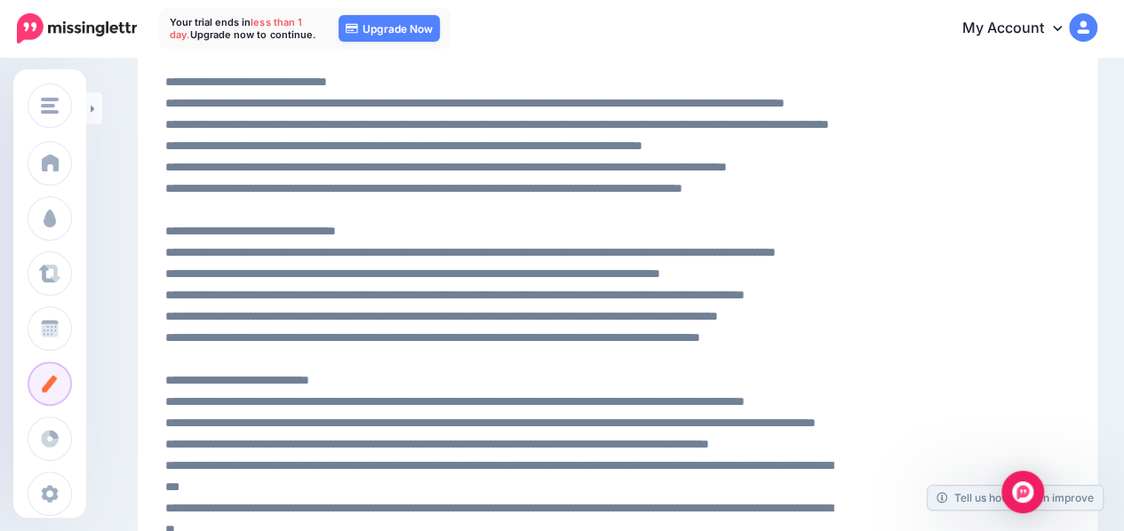
scroll to position [414, 0]
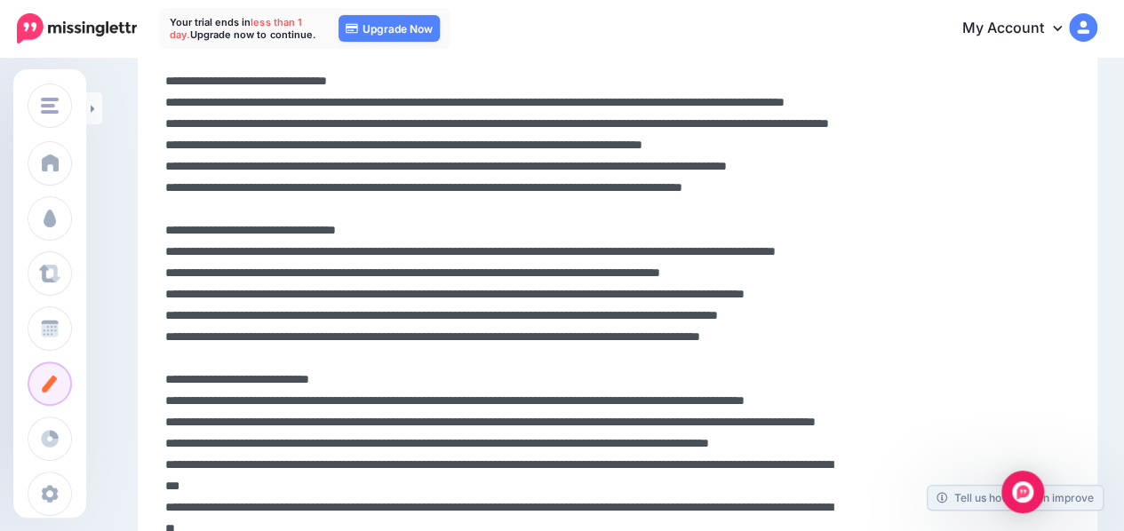
drag, startPoint x: 366, startPoint y: 207, endPoint x: 156, endPoint y: 175, distance: 212.1
click at [156, 175] on div at bounding box center [496, 411] width 688 height 1023
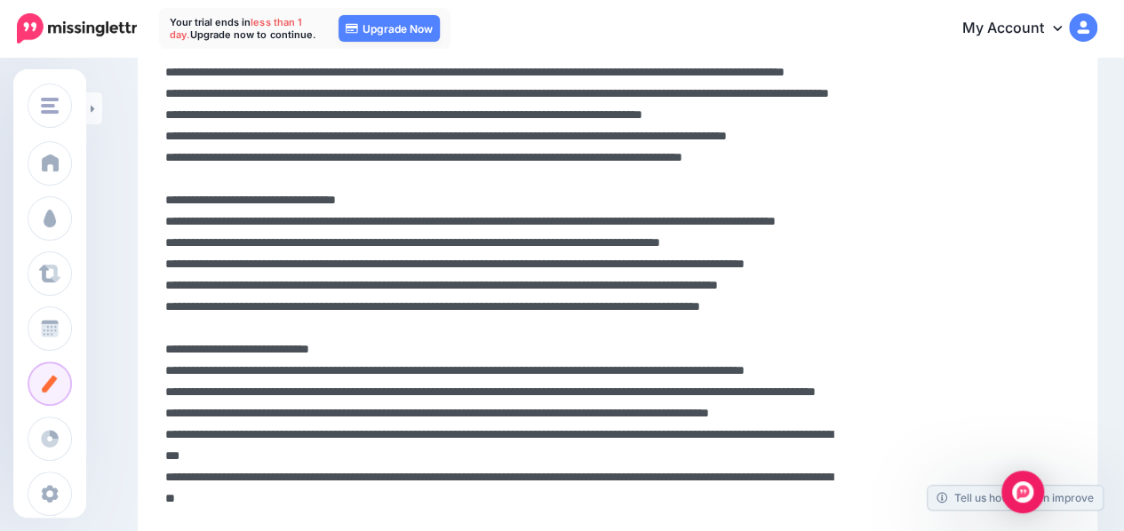
scroll to position [445, 0]
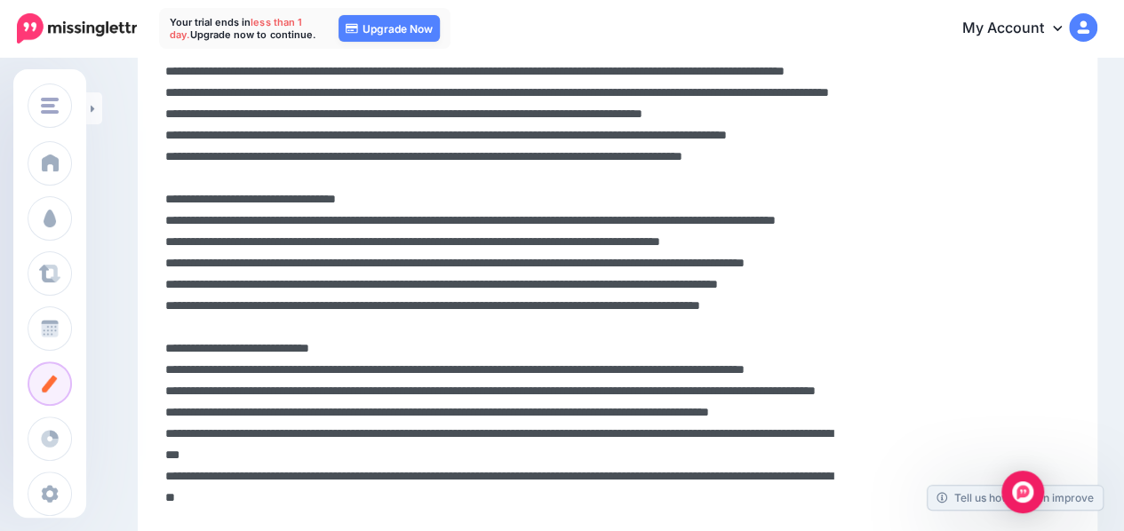
drag, startPoint x: 270, startPoint y: 279, endPoint x: 192, endPoint y: 262, distance: 80.0
click at [192, 262] on textarea at bounding box center [500, 380] width 671 height 1023
click at [808, 236] on textarea at bounding box center [500, 380] width 671 height 1023
drag, startPoint x: 808, startPoint y: 236, endPoint x: 169, endPoint y: 239, distance: 639.6
click at [169, 239] on textarea at bounding box center [500, 380] width 671 height 1023
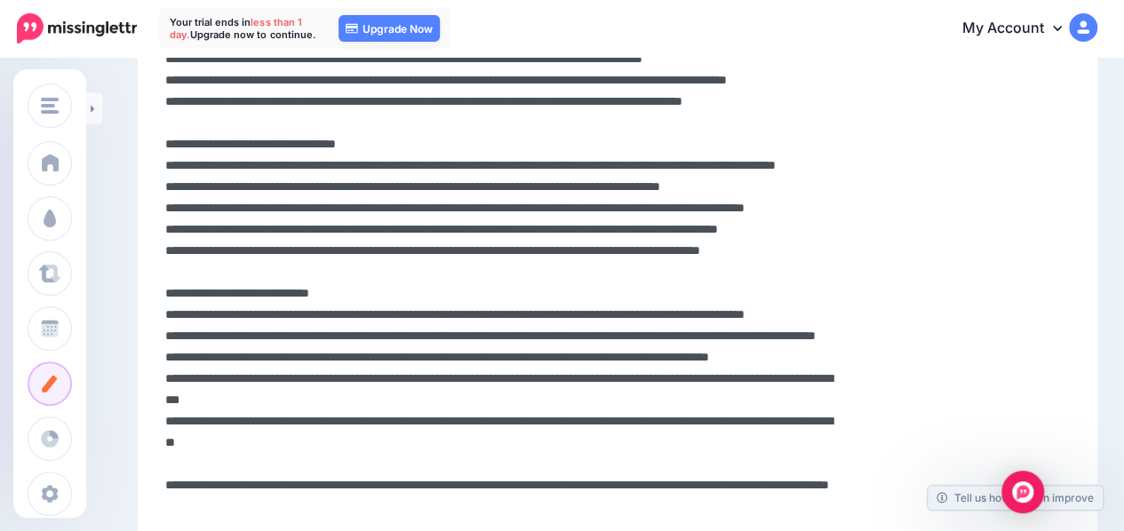
scroll to position [519, 0]
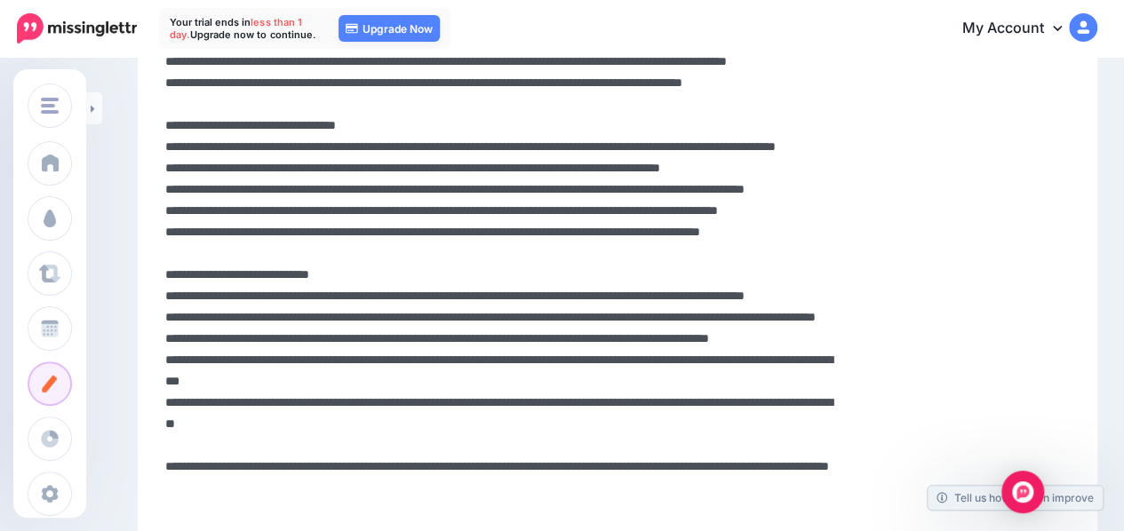
drag, startPoint x: 178, startPoint y: 189, endPoint x: 271, endPoint y: 209, distance: 95.3
click at [271, 209] on textarea at bounding box center [500, 306] width 671 height 1023
